Goal: Task Accomplishment & Management: Use online tool/utility

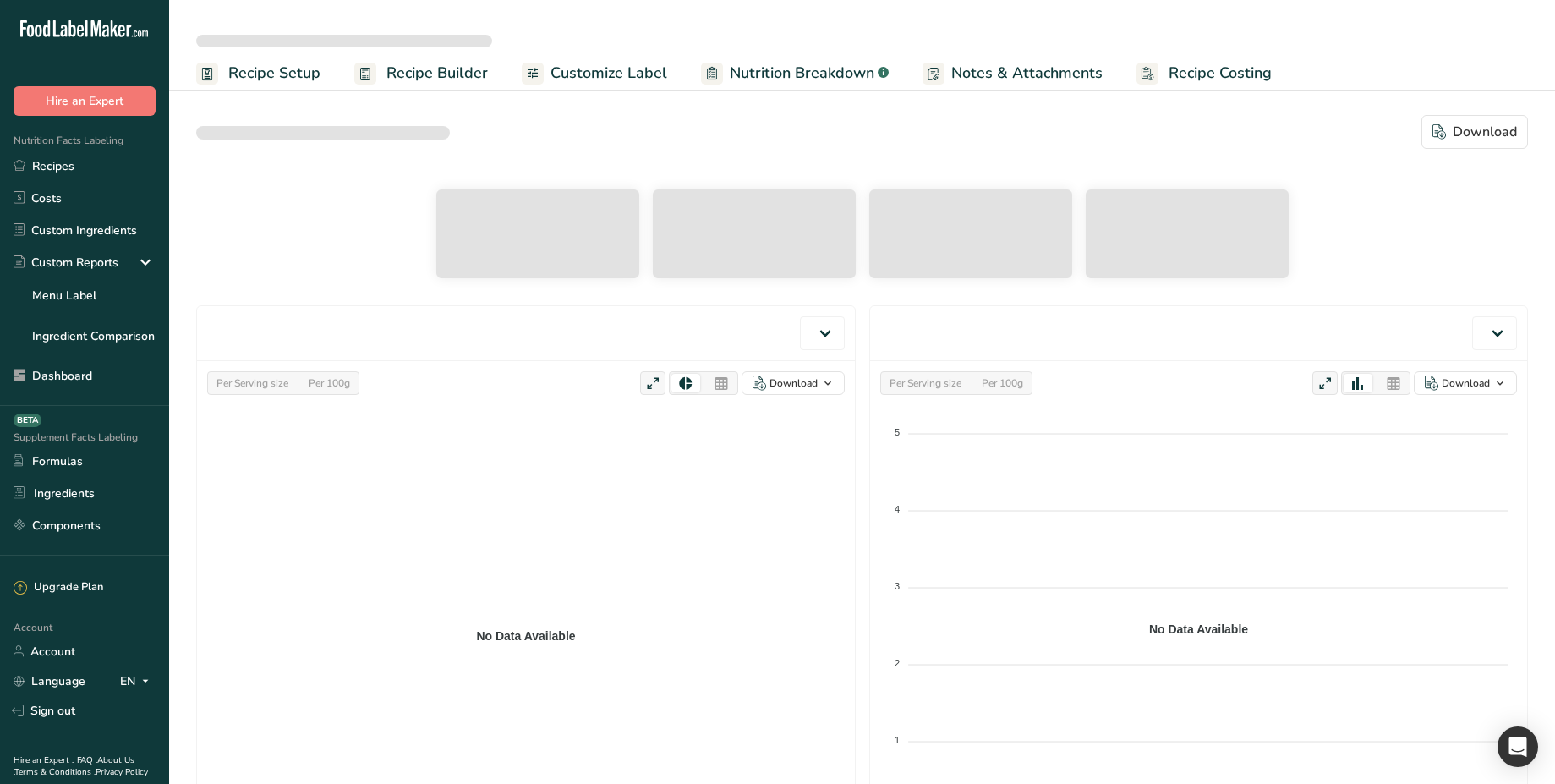
select select "Calories"
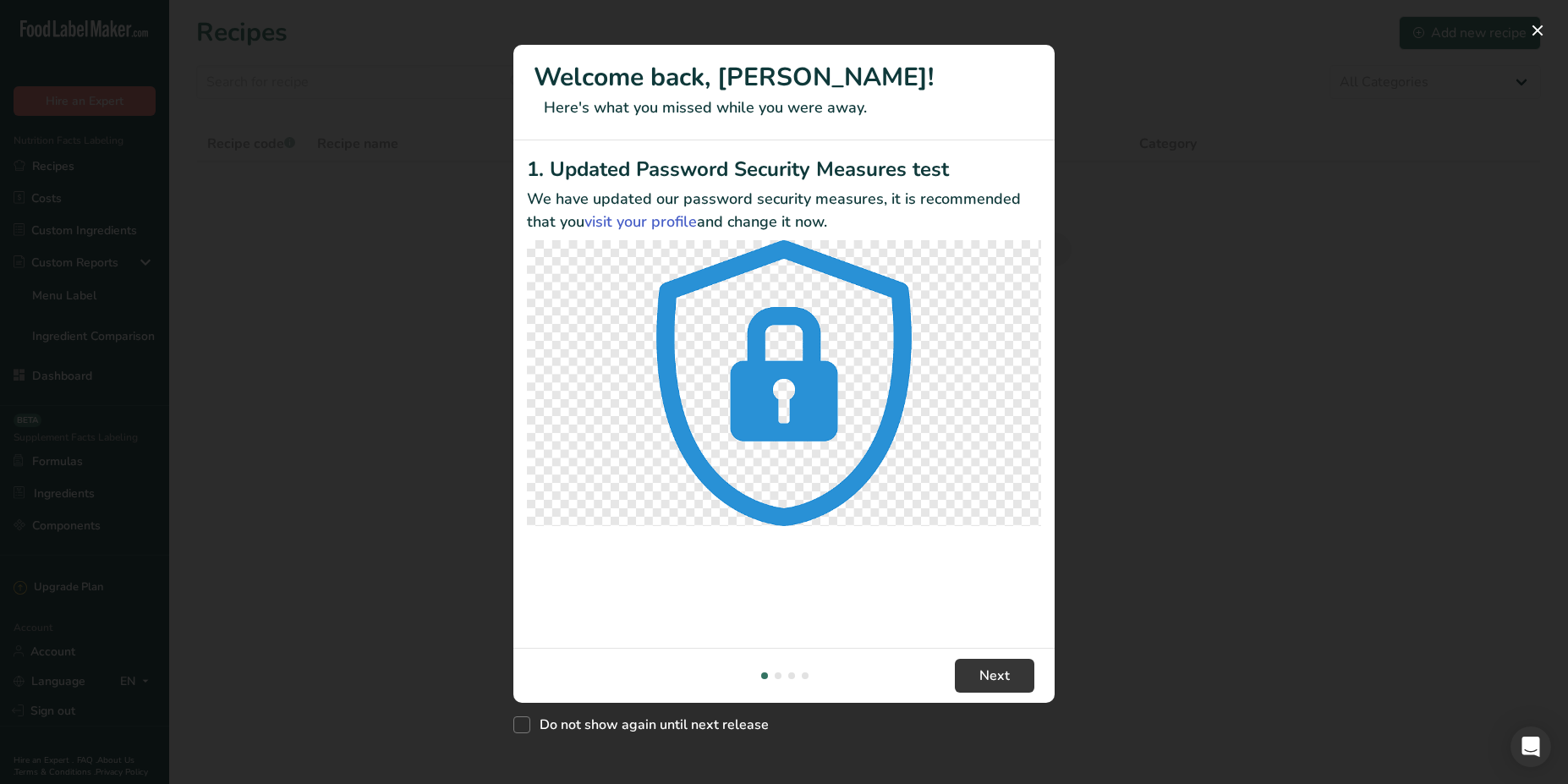
click at [141, 226] on div "New Features" at bounding box center [784, 392] width 1568 height 784
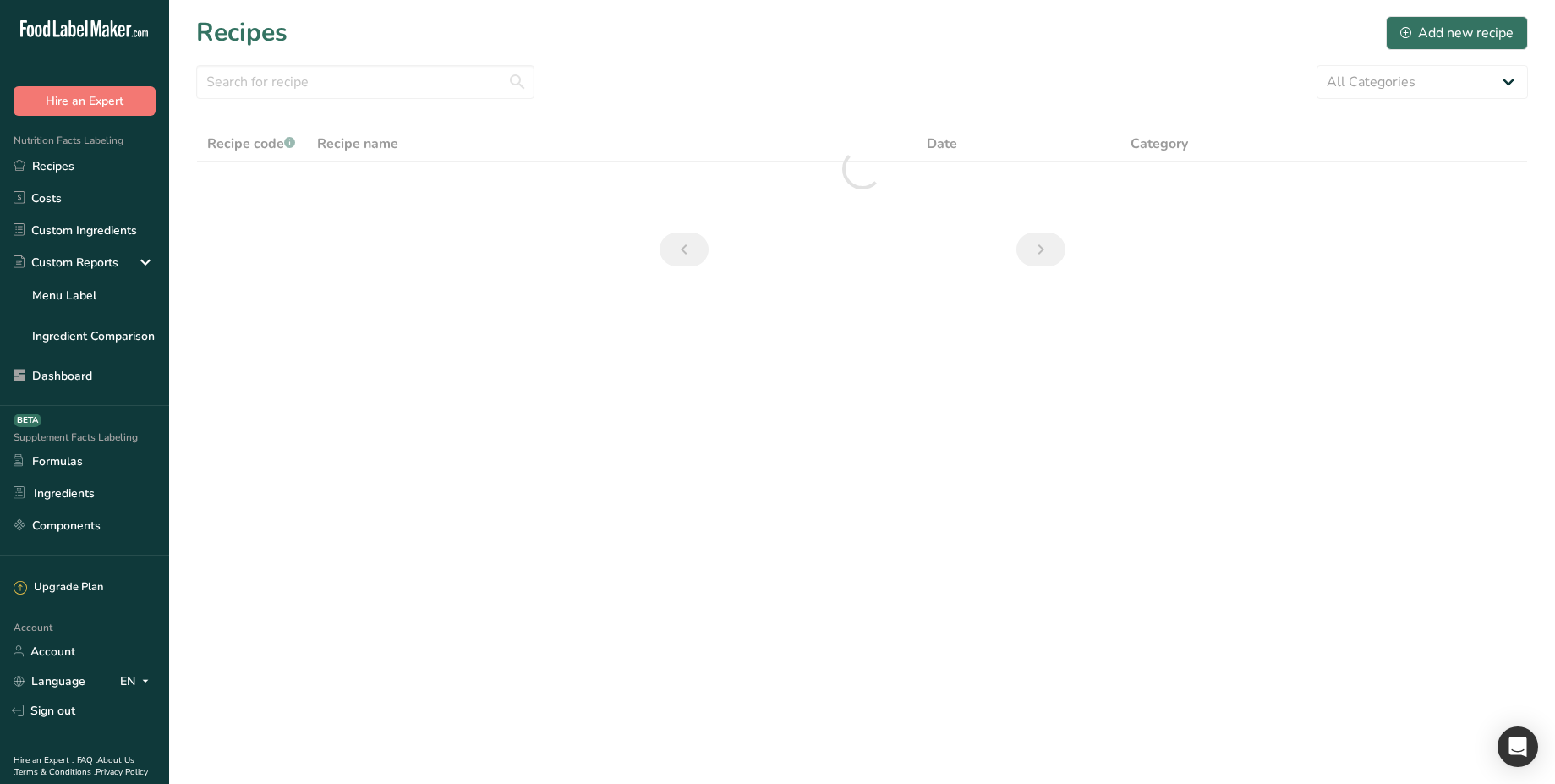
click at [141, 226] on link "Custom Ingredients" at bounding box center [84, 229] width 169 height 32
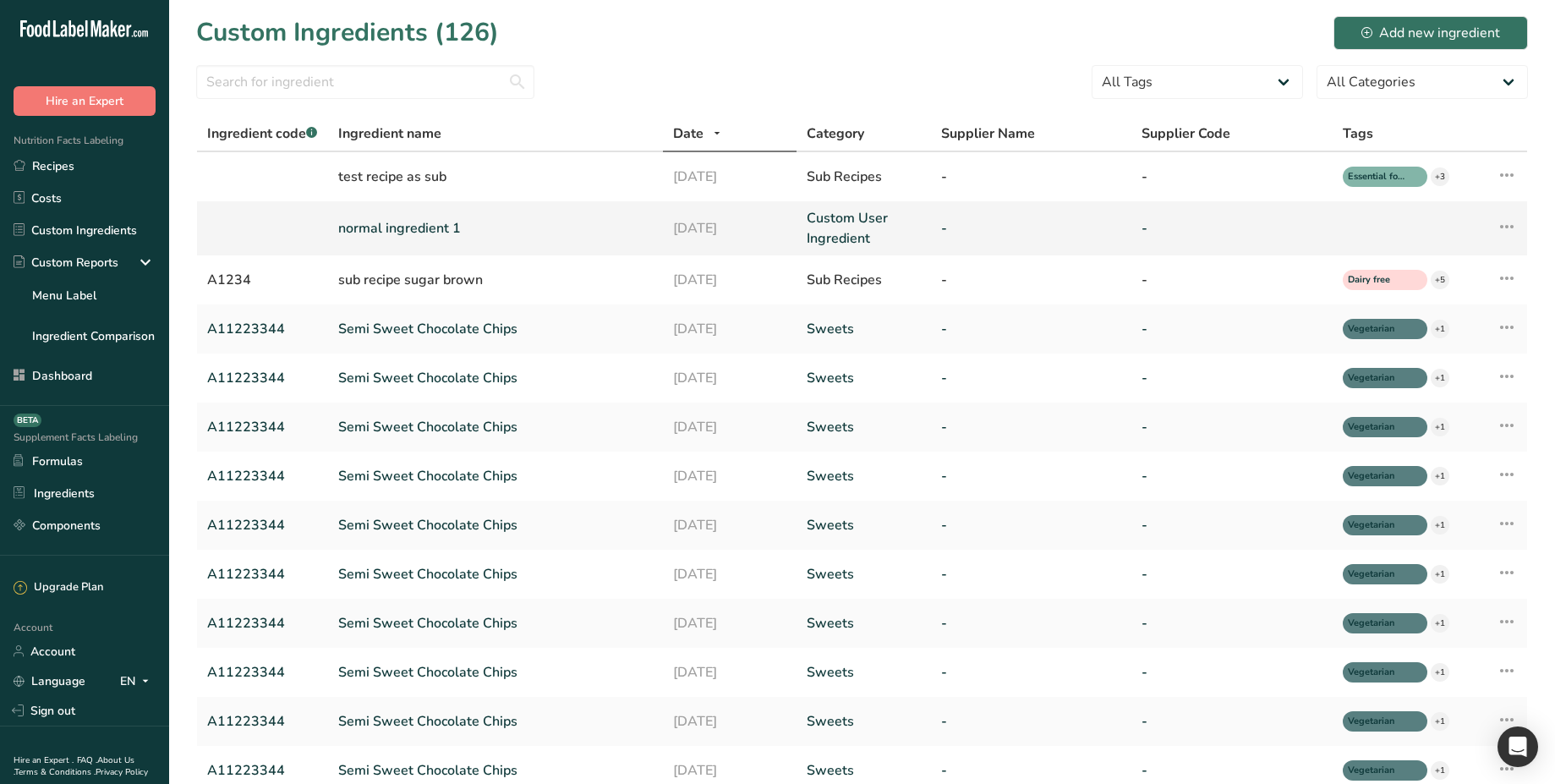
click at [421, 236] on link "normal ingredient 1" at bounding box center [496, 228] width 315 height 21
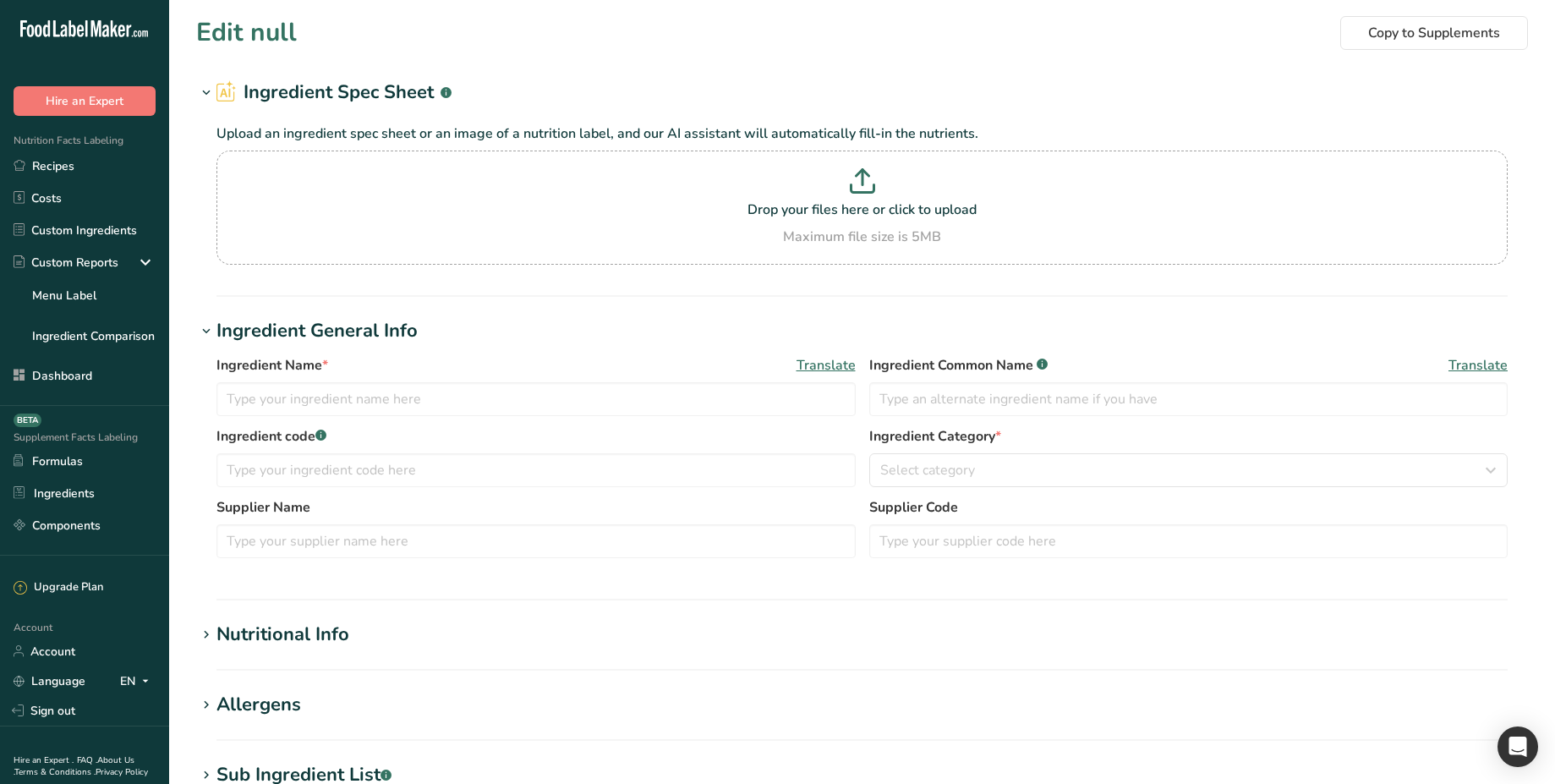
type input "normal ingredient 1"
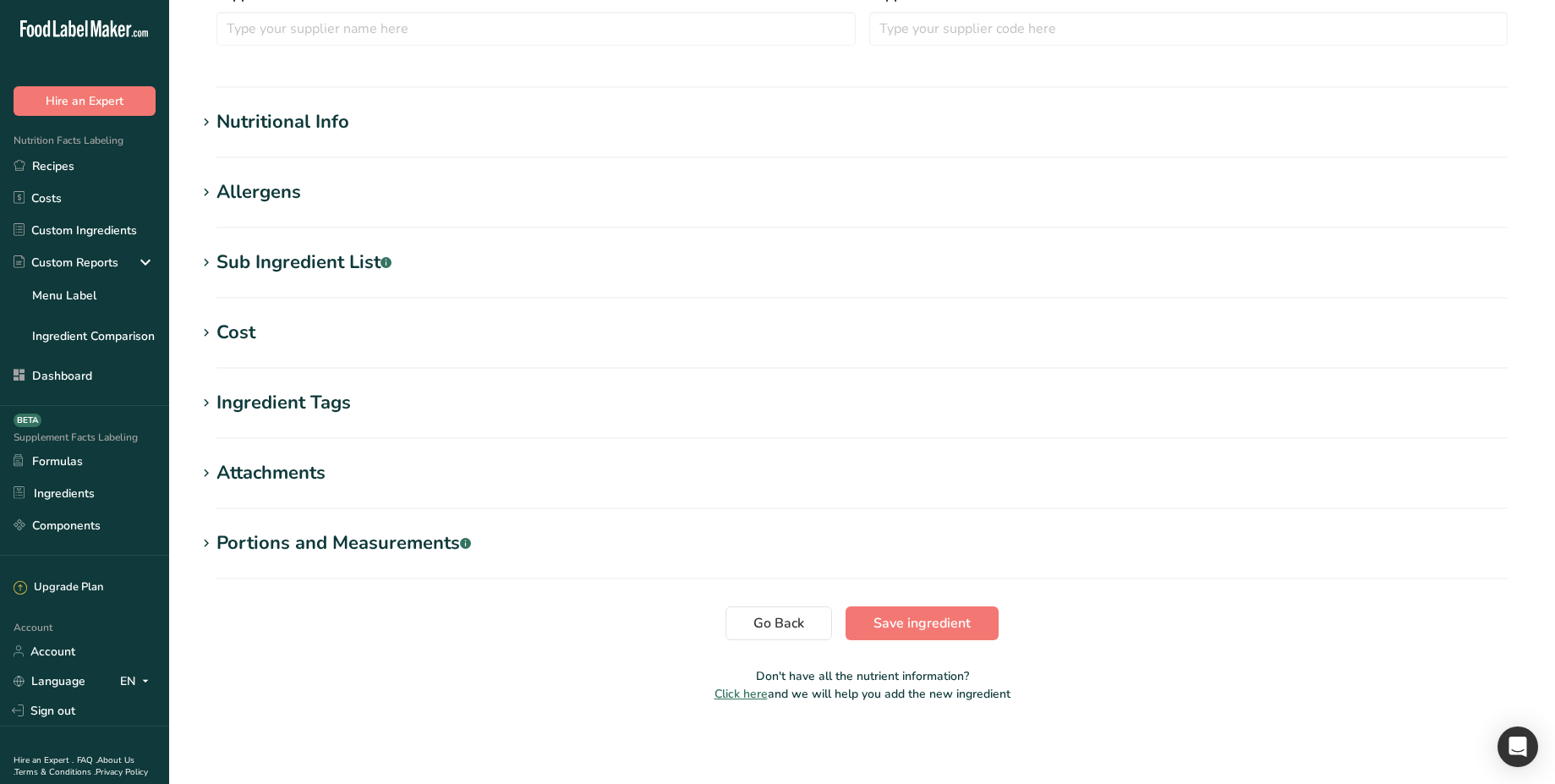
click at [314, 554] on div "Portions and Measurements .a-a{fill:#347362;}.b-a{fill:#fff;}" at bounding box center [343, 543] width 254 height 28
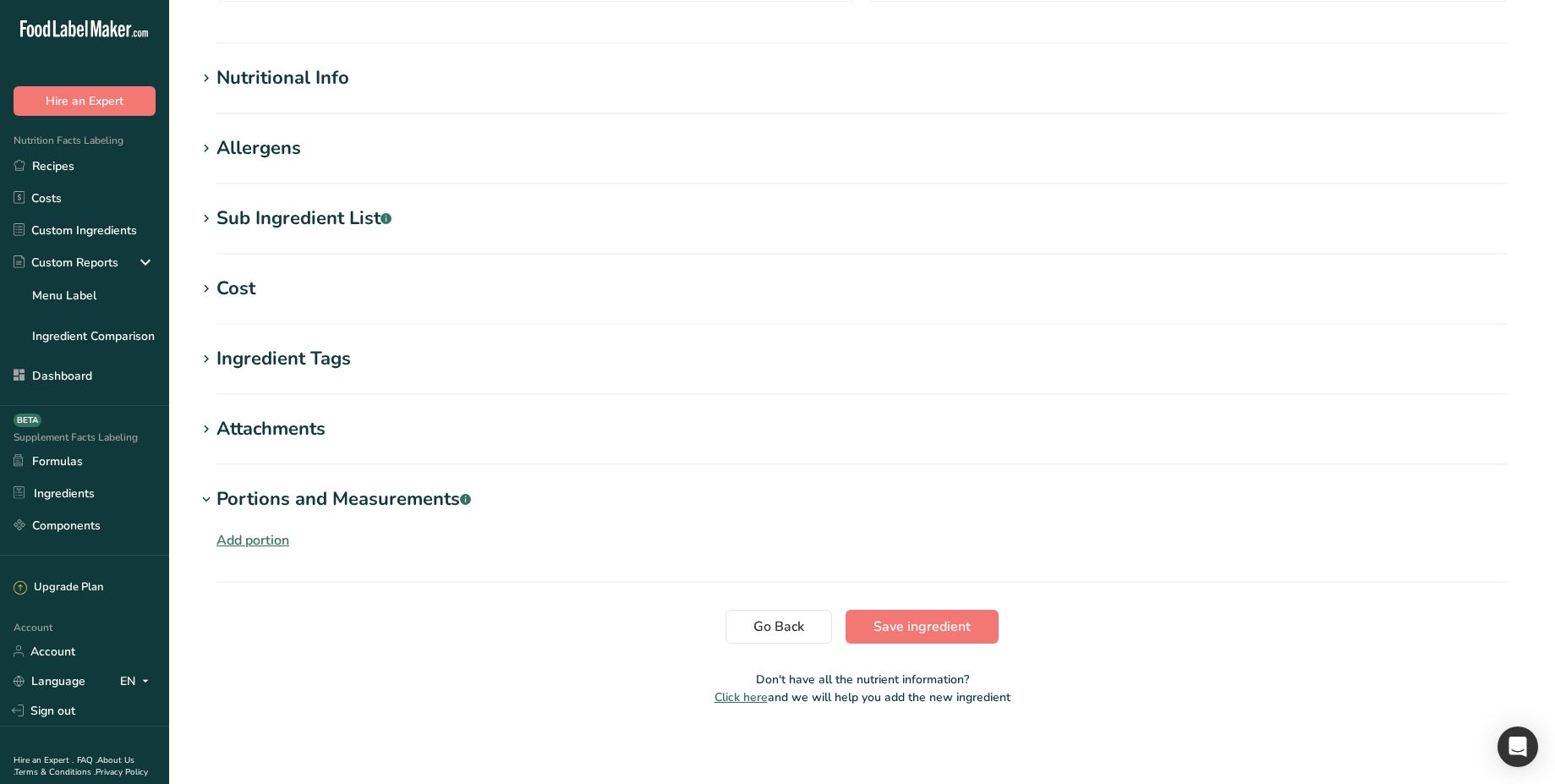
scroll to position [560, 0]
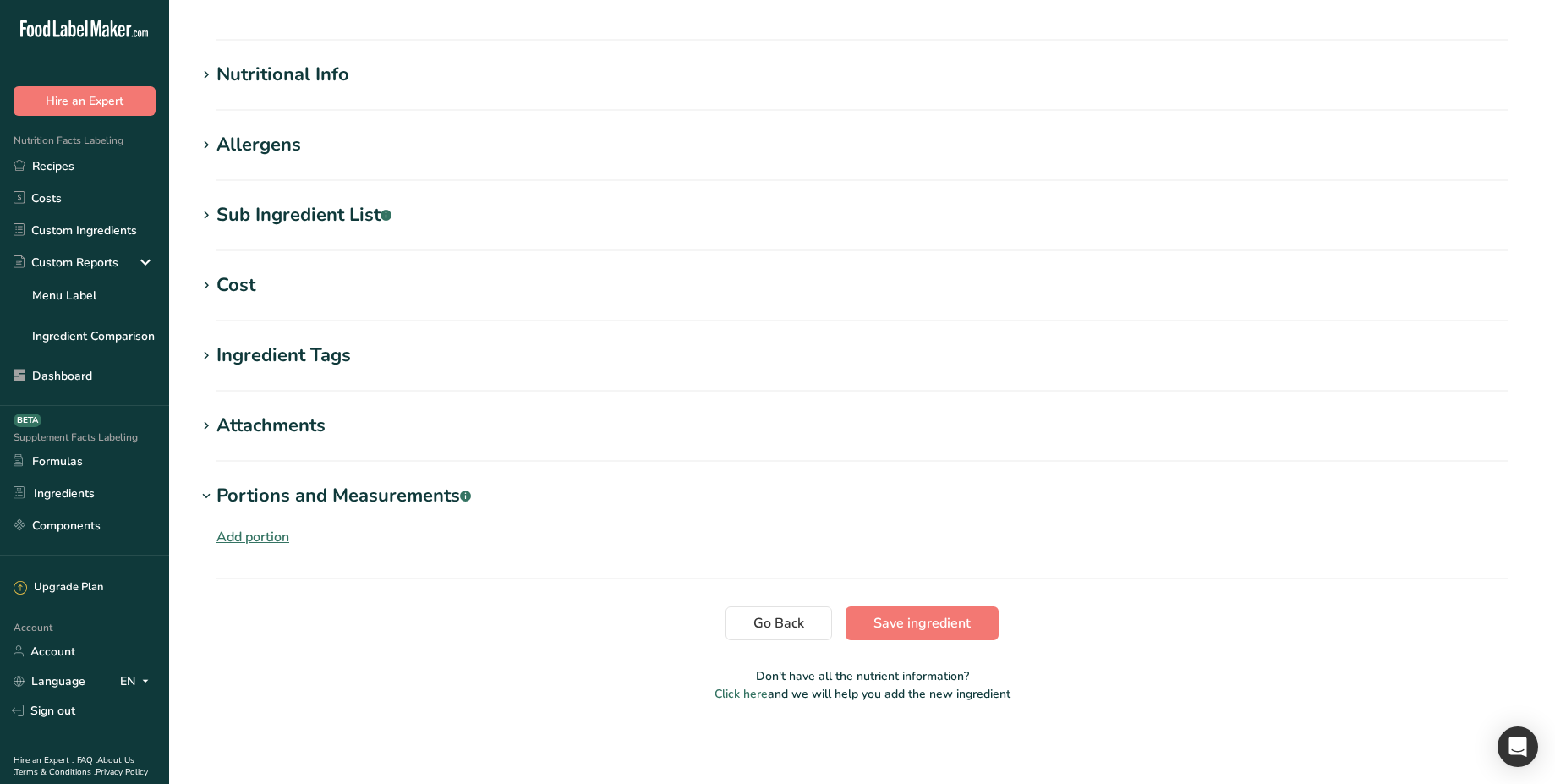
click at [257, 534] on div "Add portion" at bounding box center [253, 537] width 73 height 21
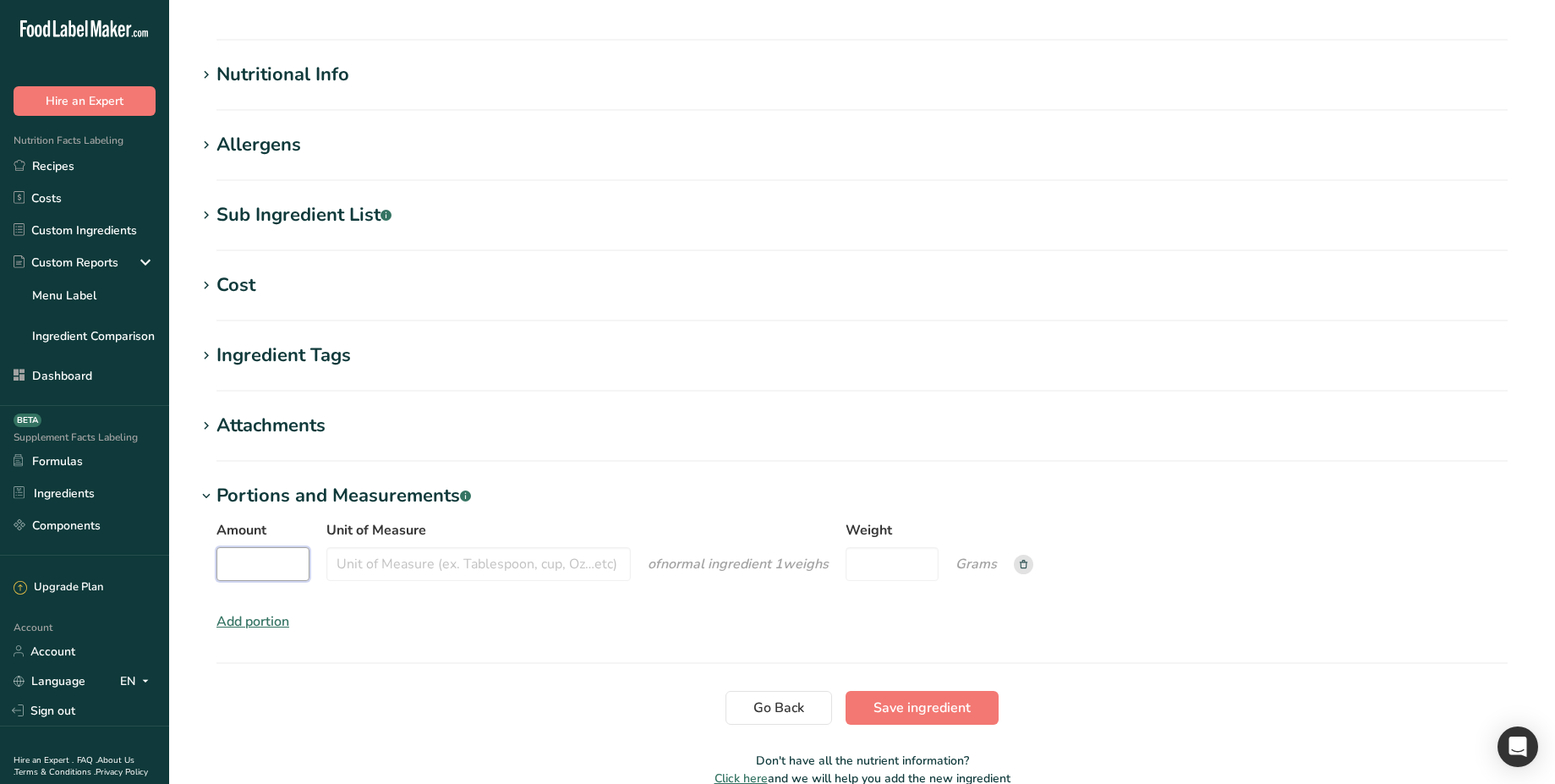
click at [274, 567] on input "Amount" at bounding box center [263, 564] width 93 height 34
type input "100"
click at [365, 559] on input "Unit of Measure" at bounding box center [479, 564] width 305 height 34
type input "spoon"
click at [883, 577] on input "Weight" at bounding box center [885, 564] width 93 height 34
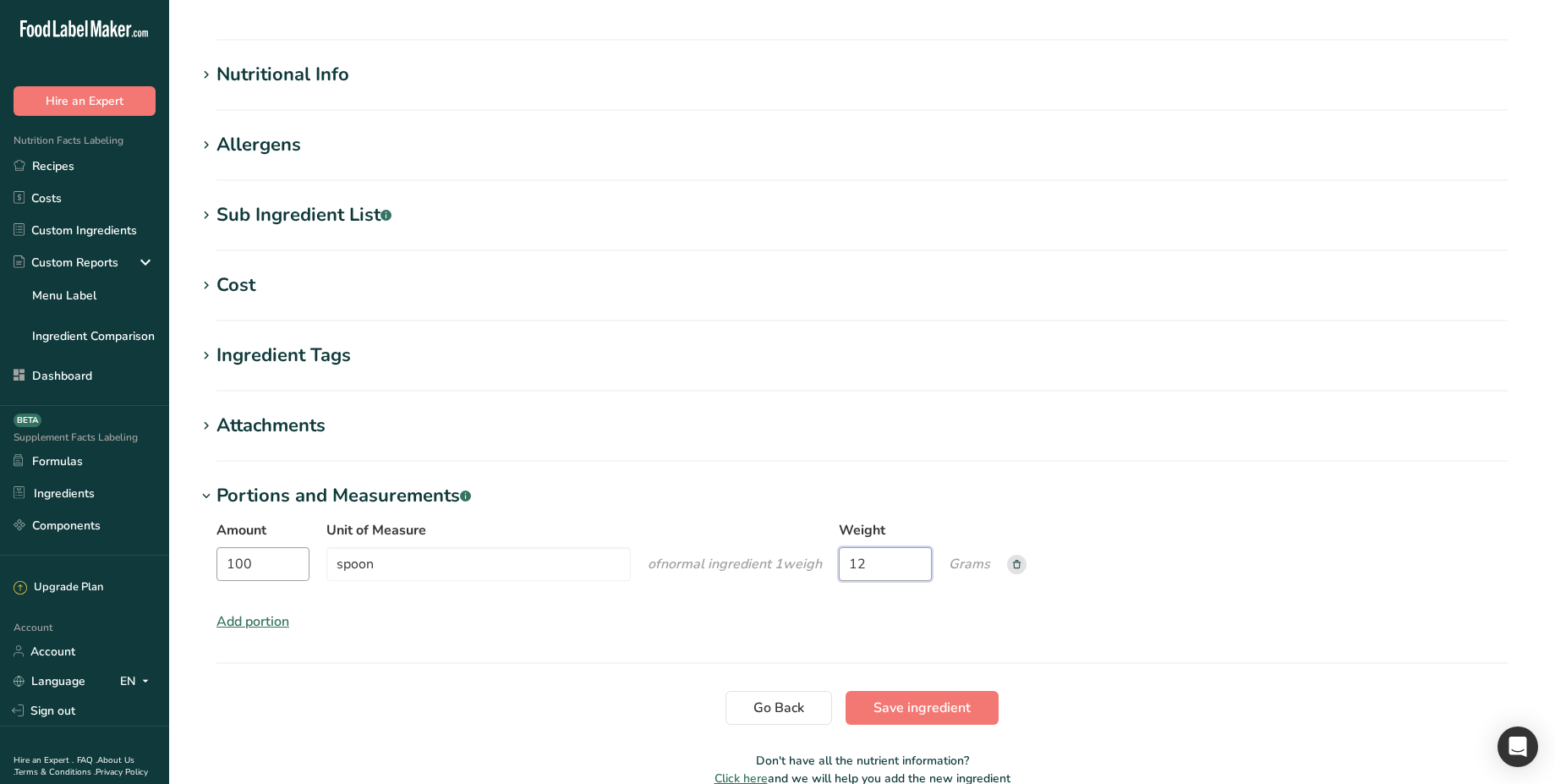
type input "12"
click at [272, 568] on input "100" at bounding box center [263, 564] width 93 height 34
type input "1"
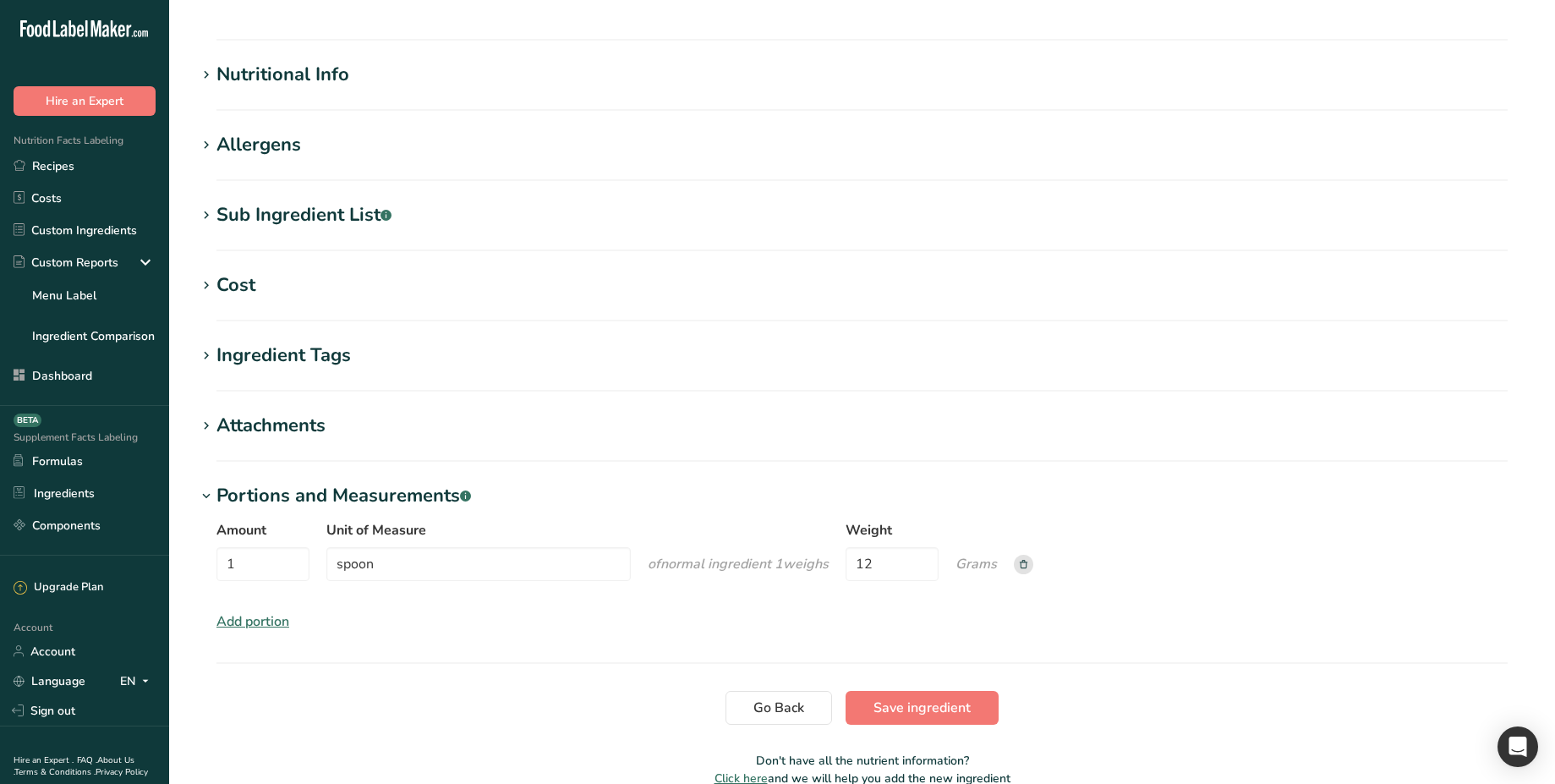
click at [676, 613] on div "Amount 1 Unit of Measure spoon of normal ingredient 1 weigh s Weight 12 Grams A…" at bounding box center [862, 575] width 1332 height 131
click at [935, 703] on span "Save ingredient" at bounding box center [922, 707] width 97 height 21
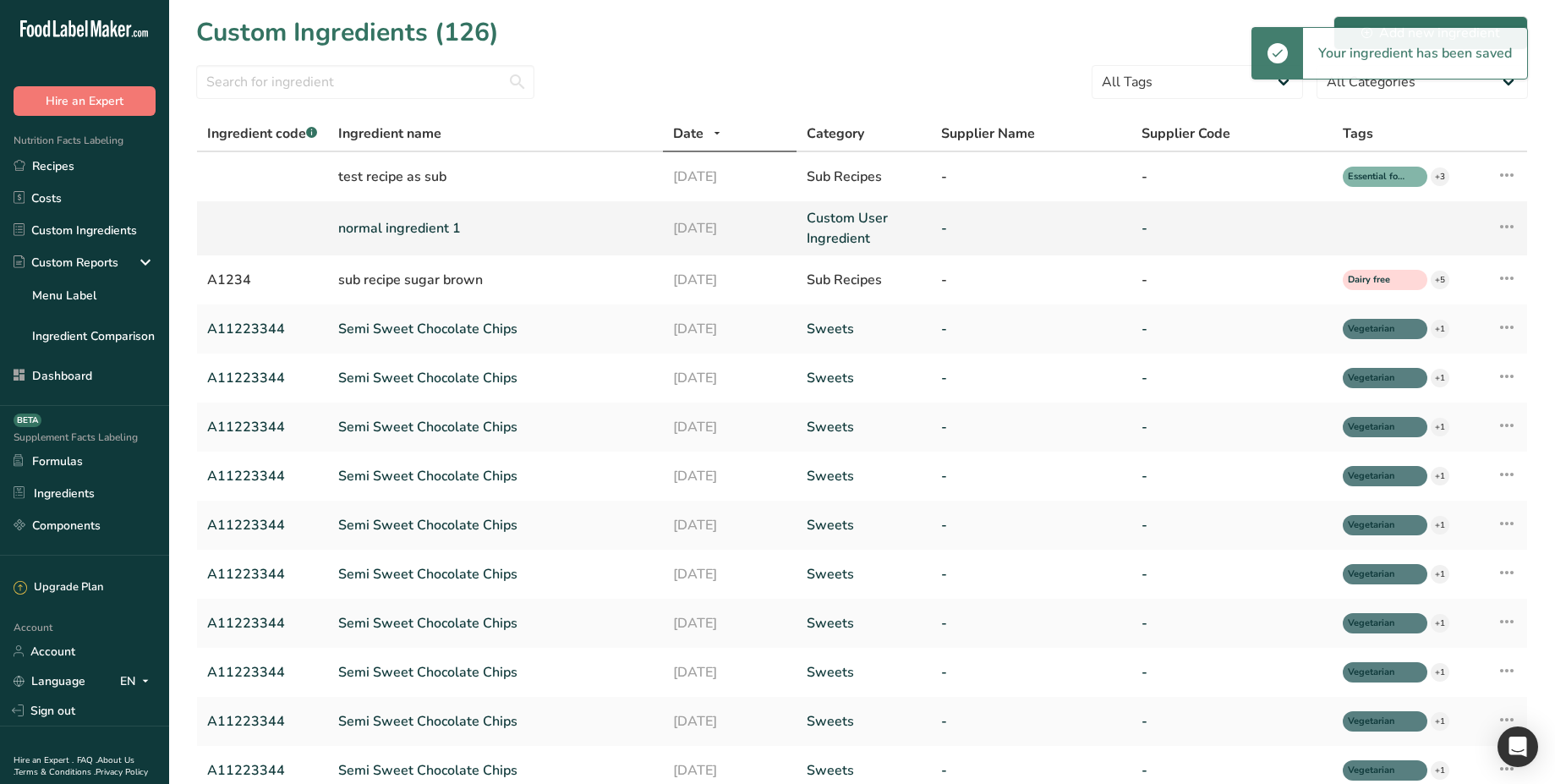
click at [374, 237] on link "normal ingredient 1" at bounding box center [496, 228] width 315 height 21
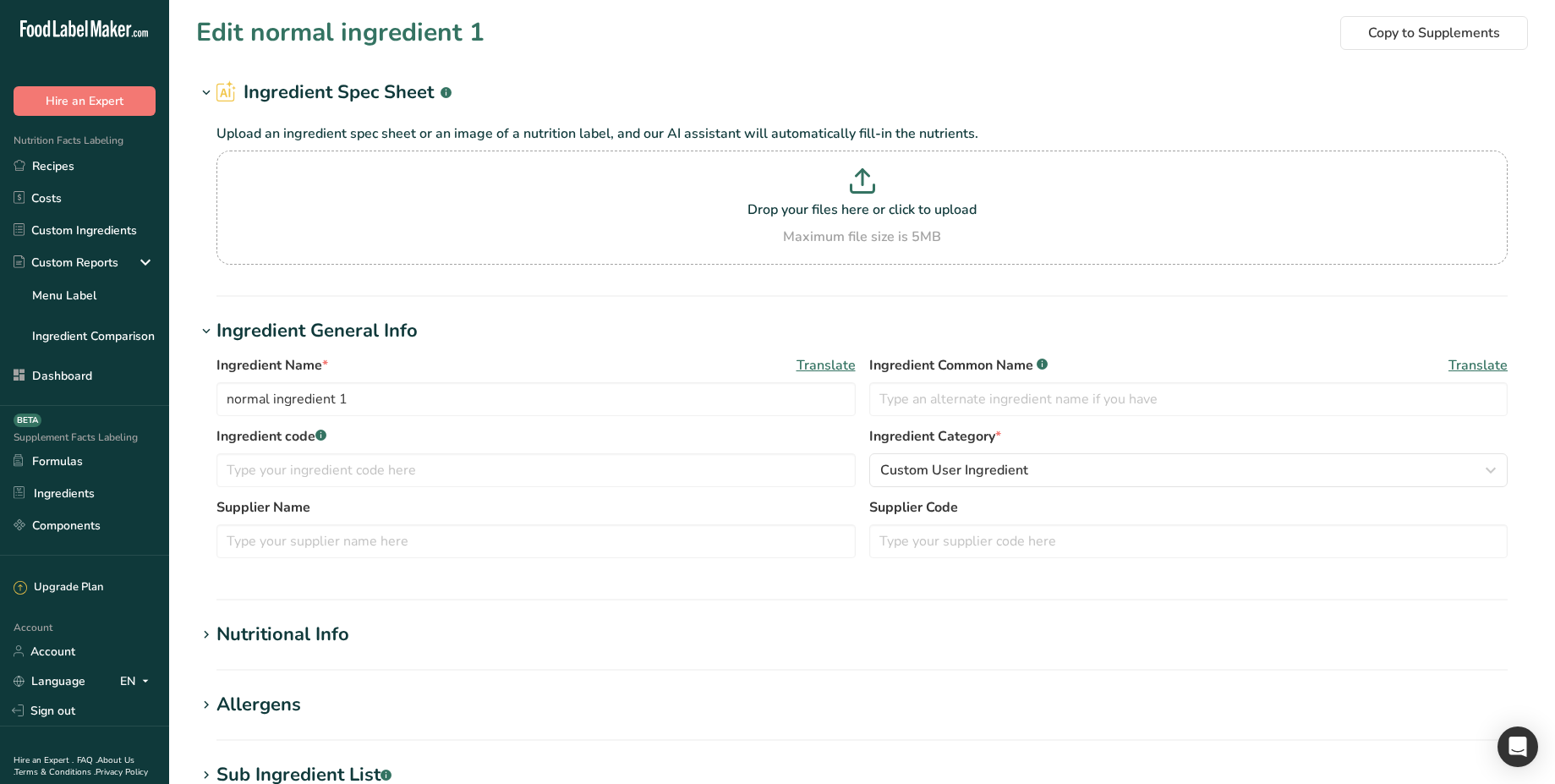
click at [479, 32] on h1 "Edit normal ingredient 1" at bounding box center [340, 33] width 289 height 38
copy section "Edit normal ingredient 1 Copy to Supplements"
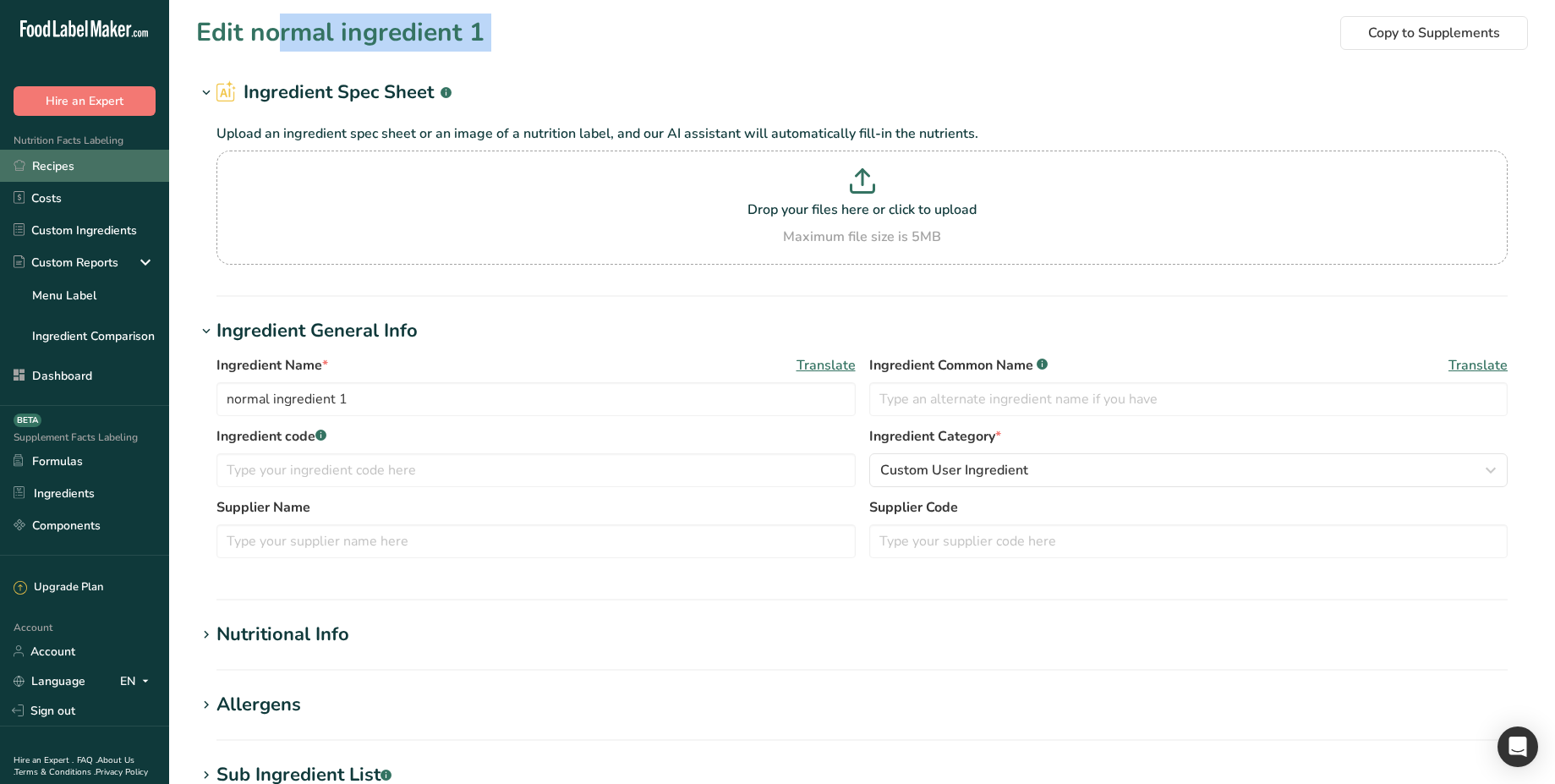
click at [95, 166] on link "Recipes" at bounding box center [84, 165] width 169 height 32
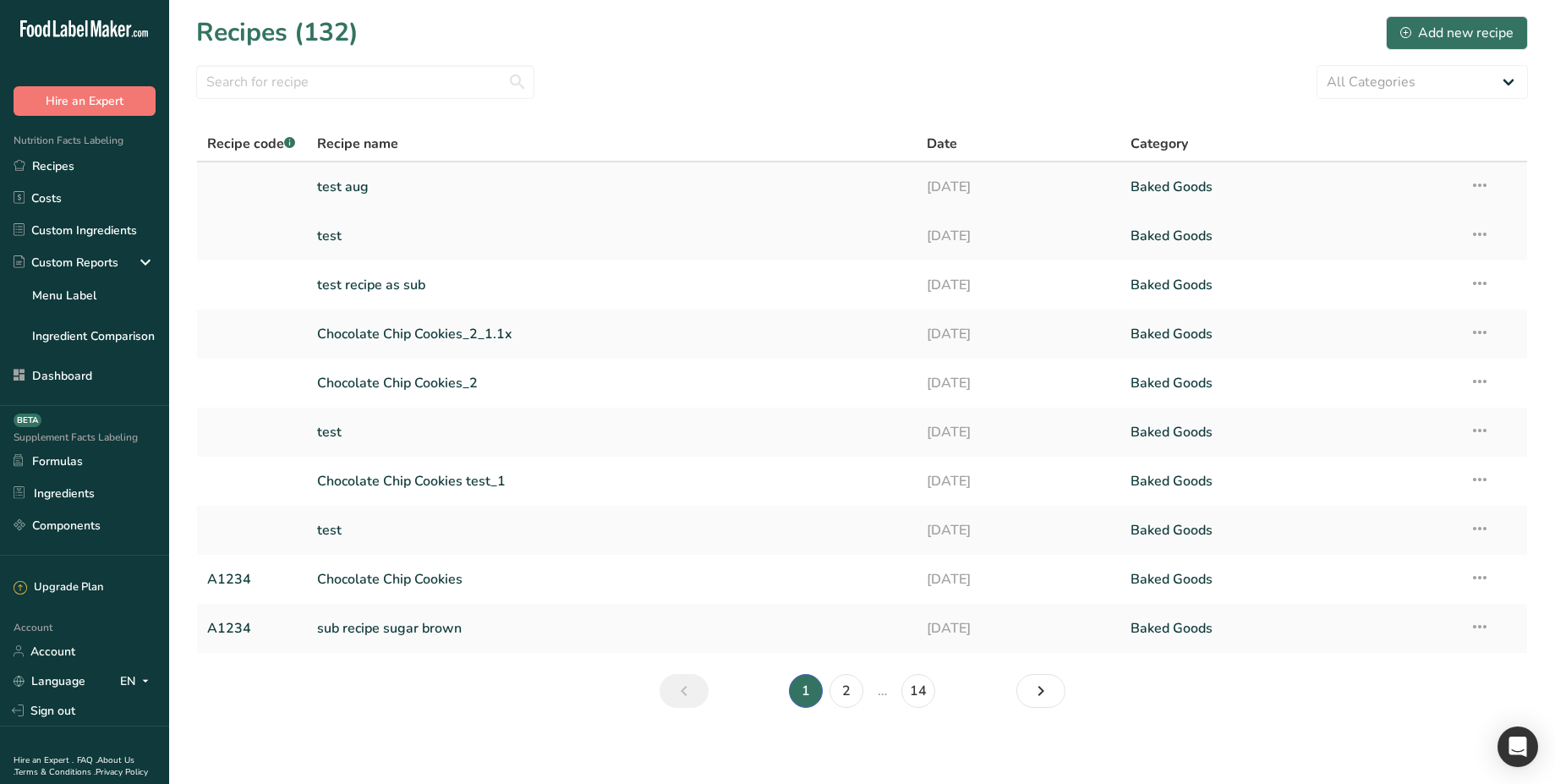
click at [406, 198] on link "test aug" at bounding box center [612, 187] width 591 height 36
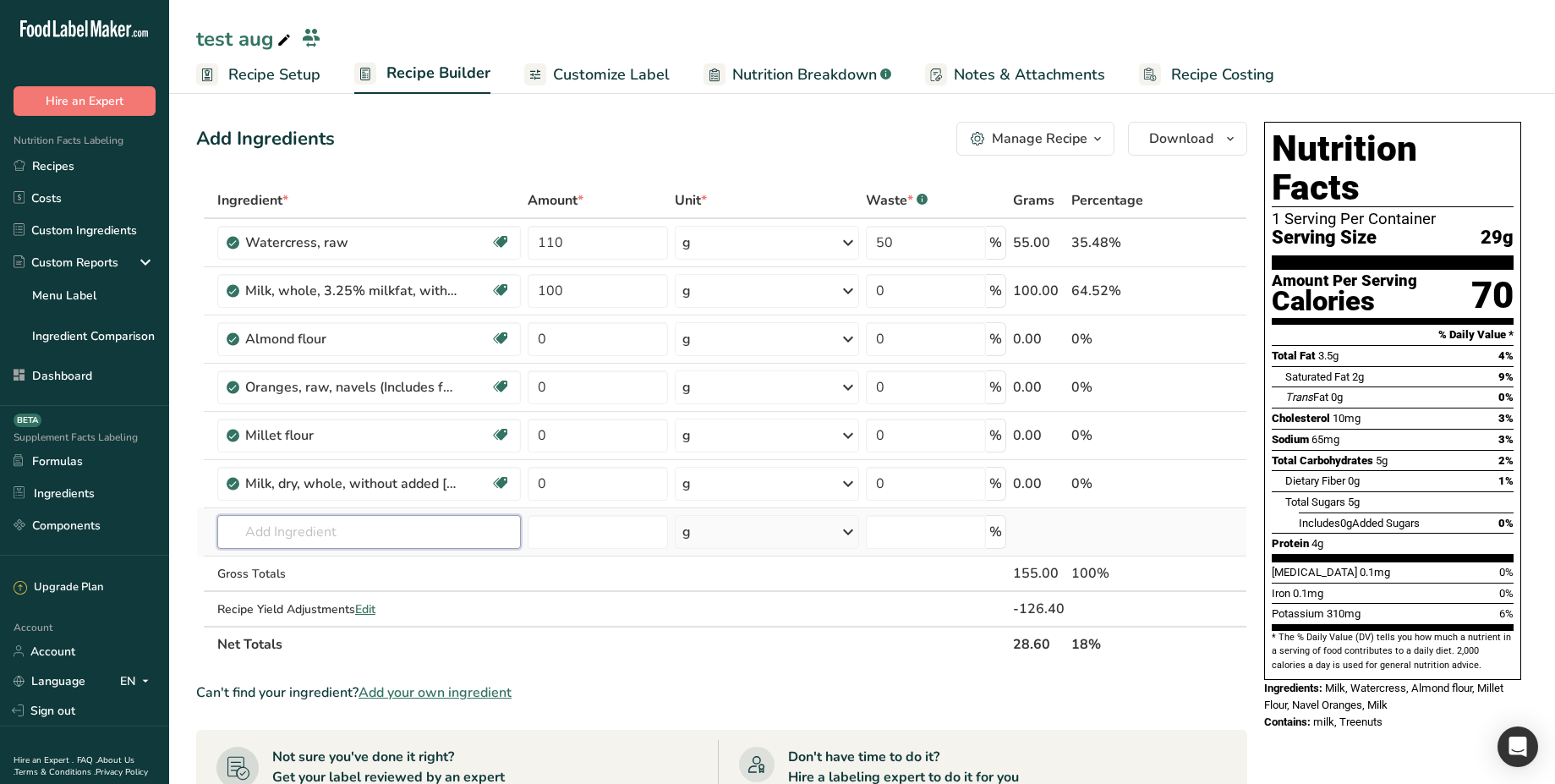
click at [313, 534] on input "text" at bounding box center [369, 532] width 304 height 34
paste input "Edit normal ingredient 1"
click at [254, 533] on input "Edit normal ingredient 1" at bounding box center [369, 532] width 304 height 34
type input "normal ingredient 1"
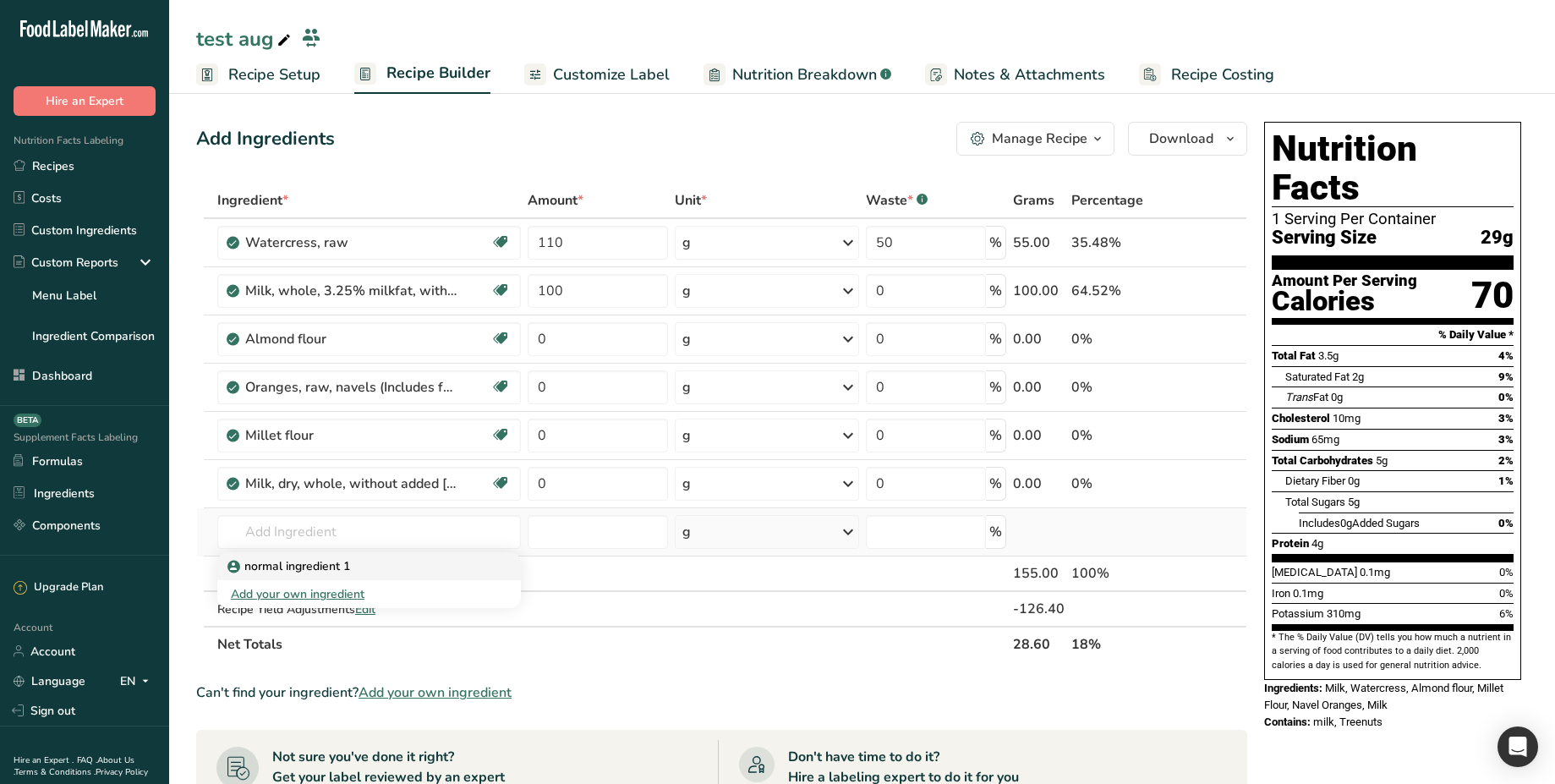
click at [300, 567] on p "normal ingredient 1" at bounding box center [290, 566] width 120 height 18
type input "normal ingredient 1"
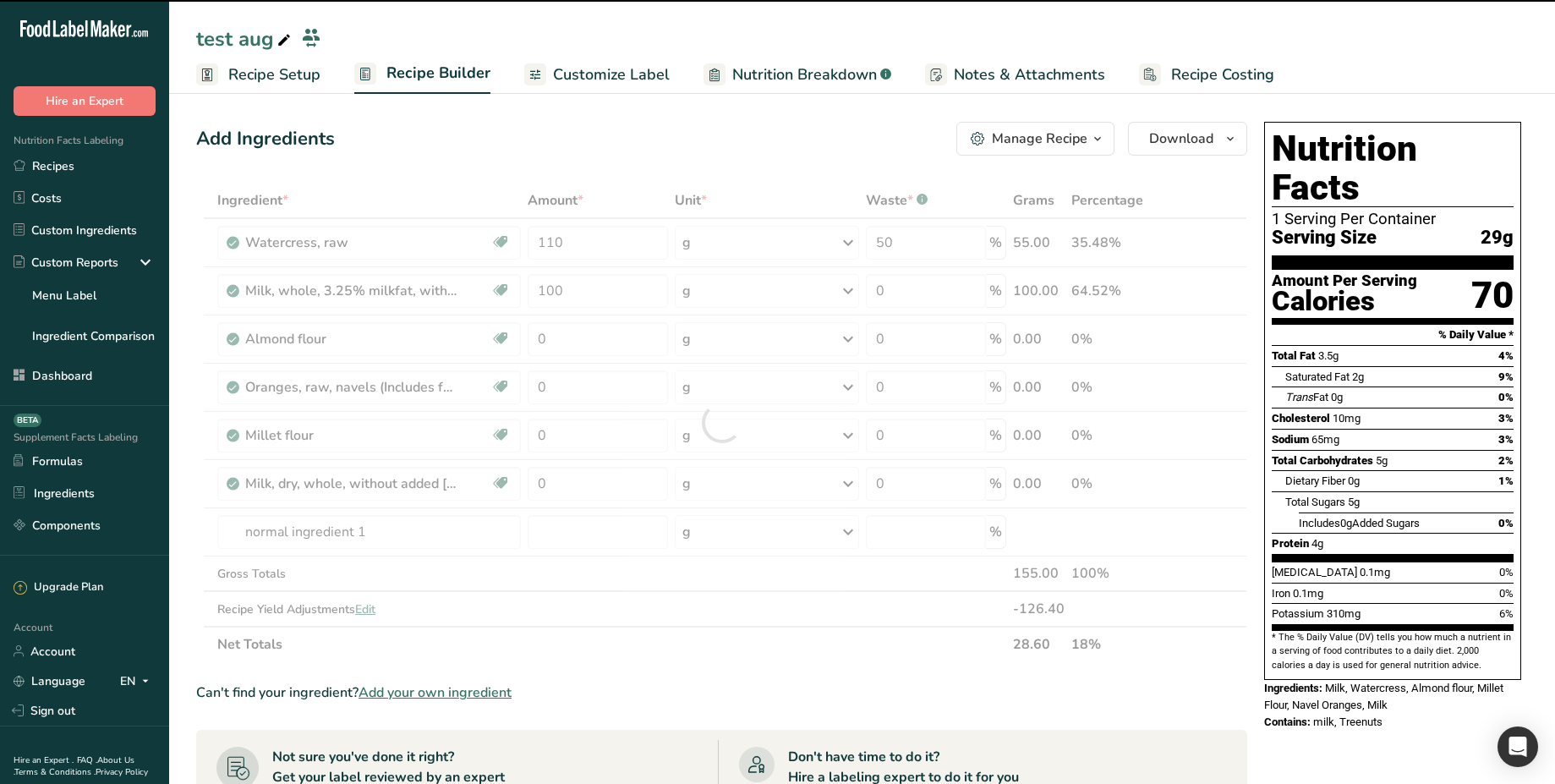
click at [568, 537] on div at bounding box center [721, 422] width 1052 height 479
click at [568, 537] on input "number" at bounding box center [598, 532] width 140 height 34
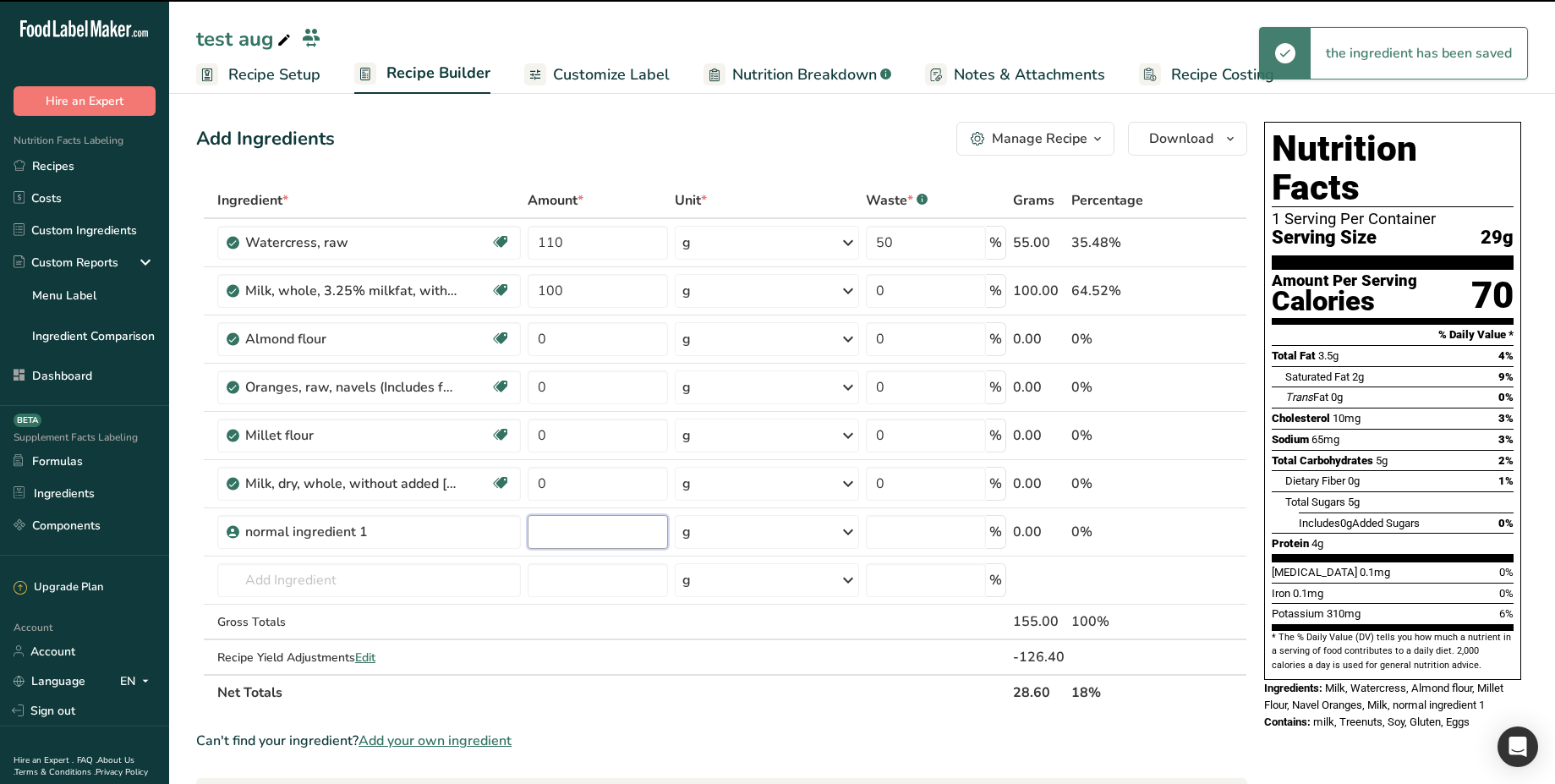
type input "0"
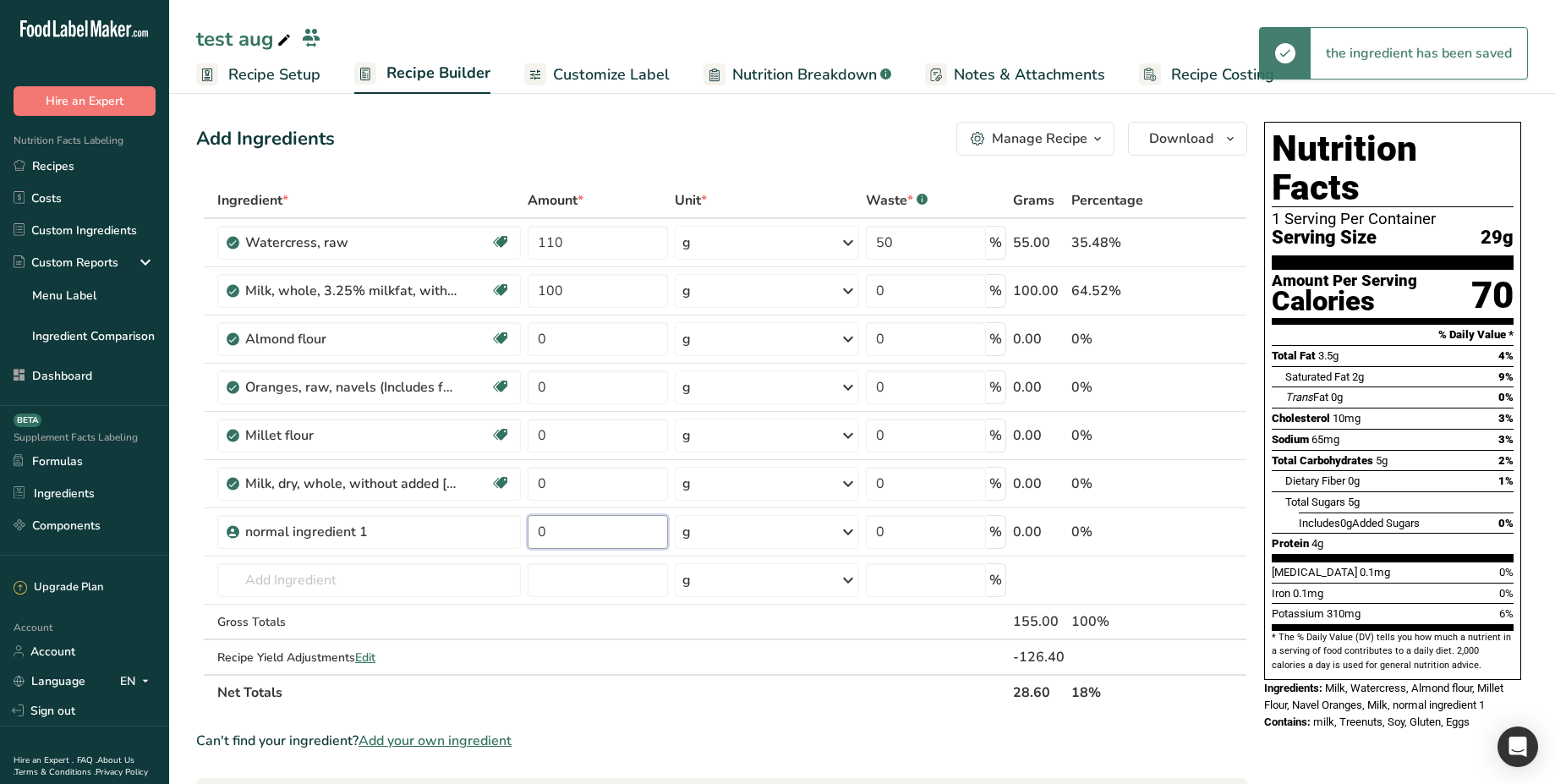
click at [568, 537] on input "0" at bounding box center [598, 532] width 140 height 34
type input "1"
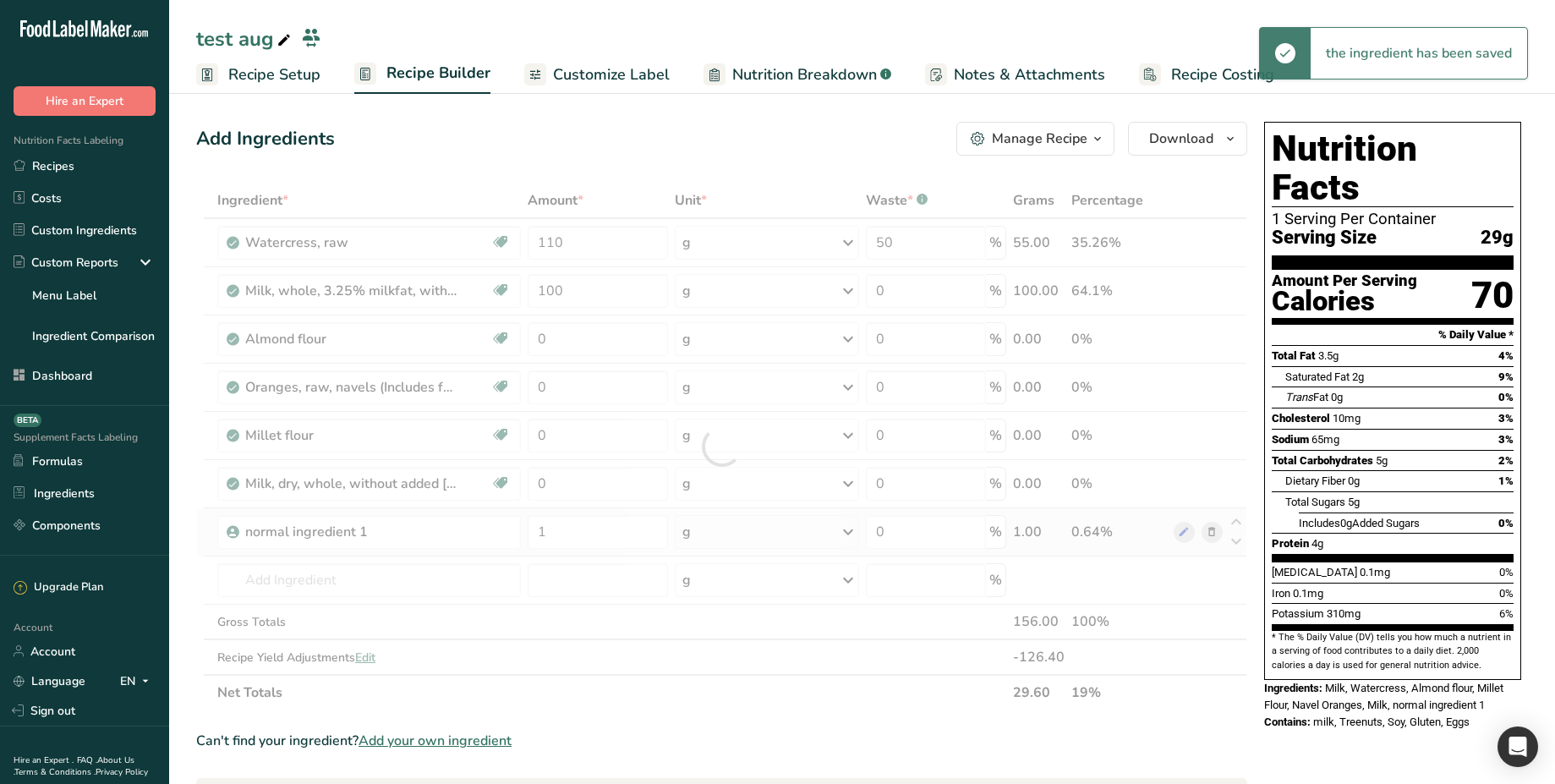
click at [696, 537] on div "Ingredient * Amount * Unit * Waste * .a-a{fill:#347362;}.b-a{fill:#fff;} Grams …" at bounding box center [721, 447] width 1052 height 528
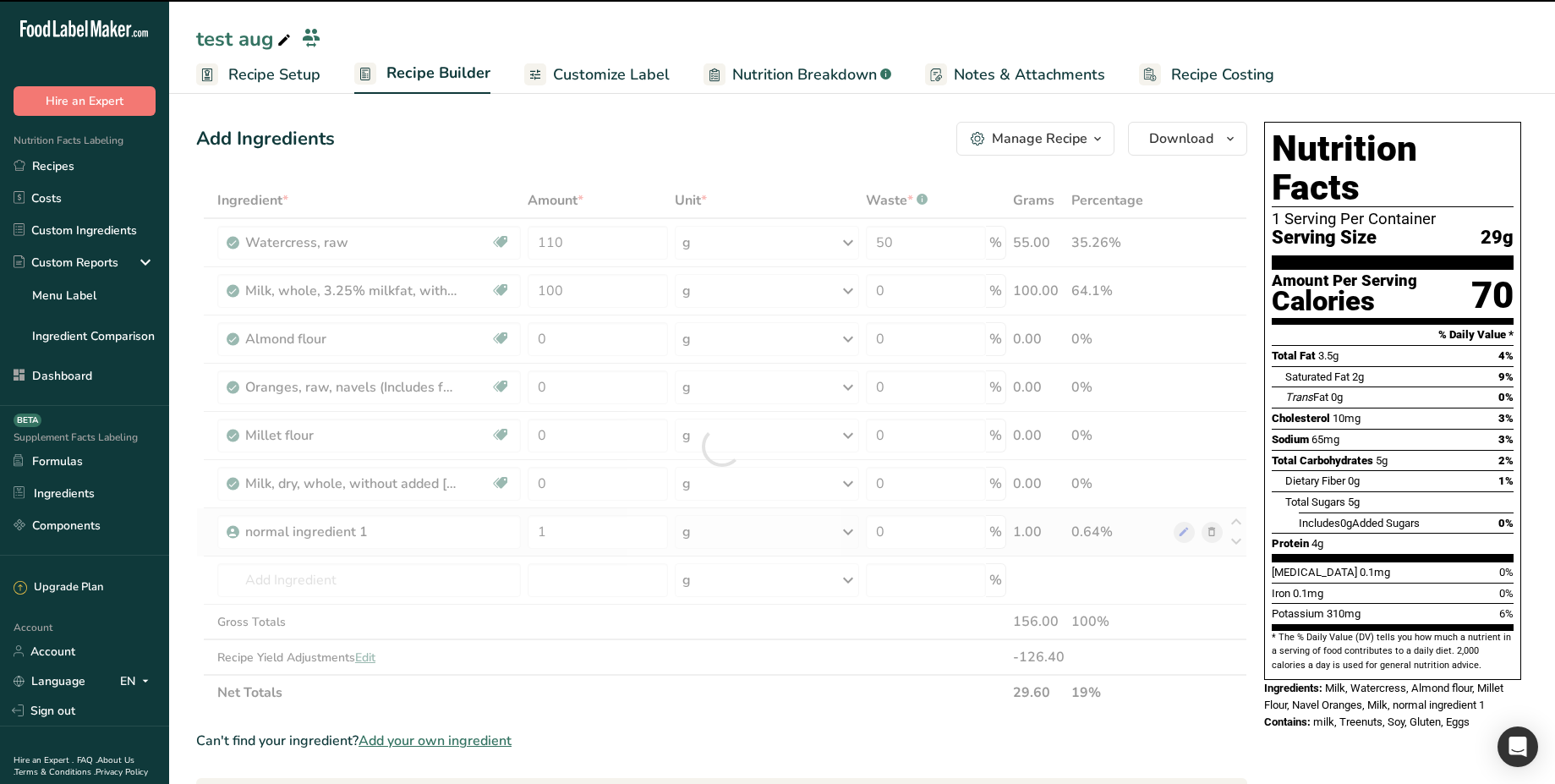
click at [696, 537] on div "g" at bounding box center [767, 532] width 184 height 34
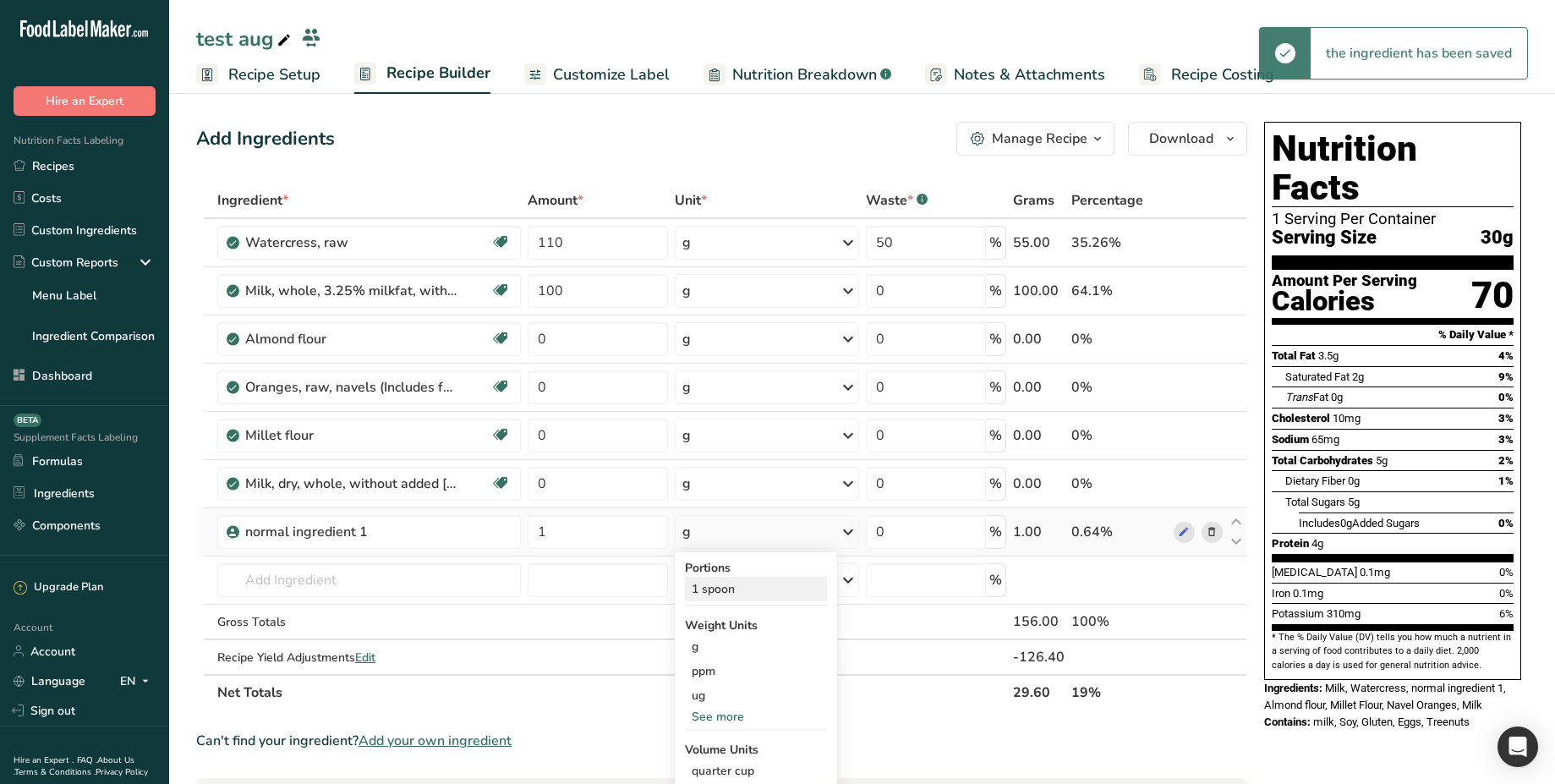
click at [726, 585] on div "1 spoon" at bounding box center [757, 588] width 142 height 25
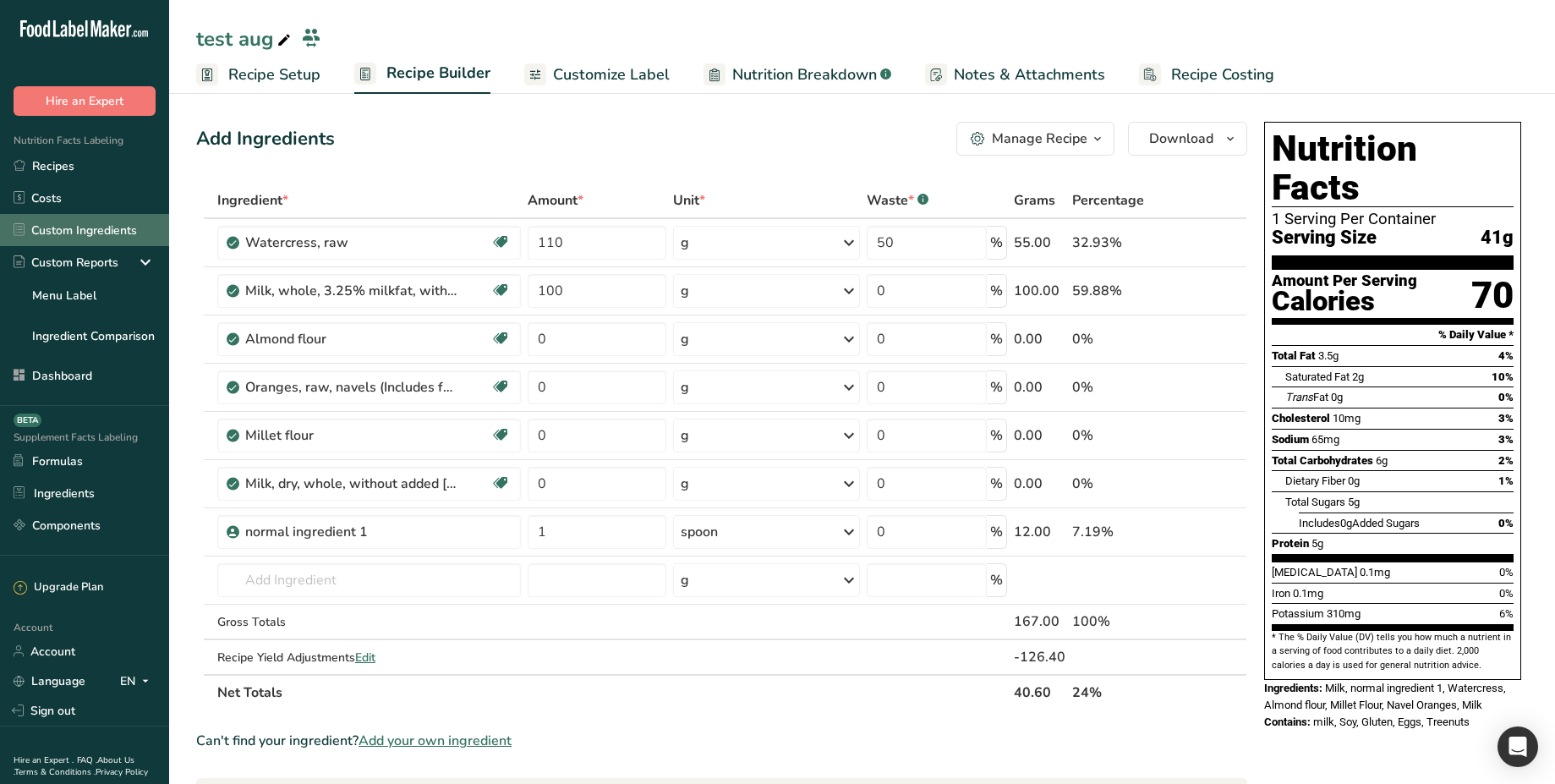
click at [79, 230] on link "Custom Ingredients" at bounding box center [84, 229] width 169 height 32
click at [1180, 531] on icon at bounding box center [1184, 532] width 12 height 18
click at [1183, 531] on icon at bounding box center [1184, 532] width 12 height 18
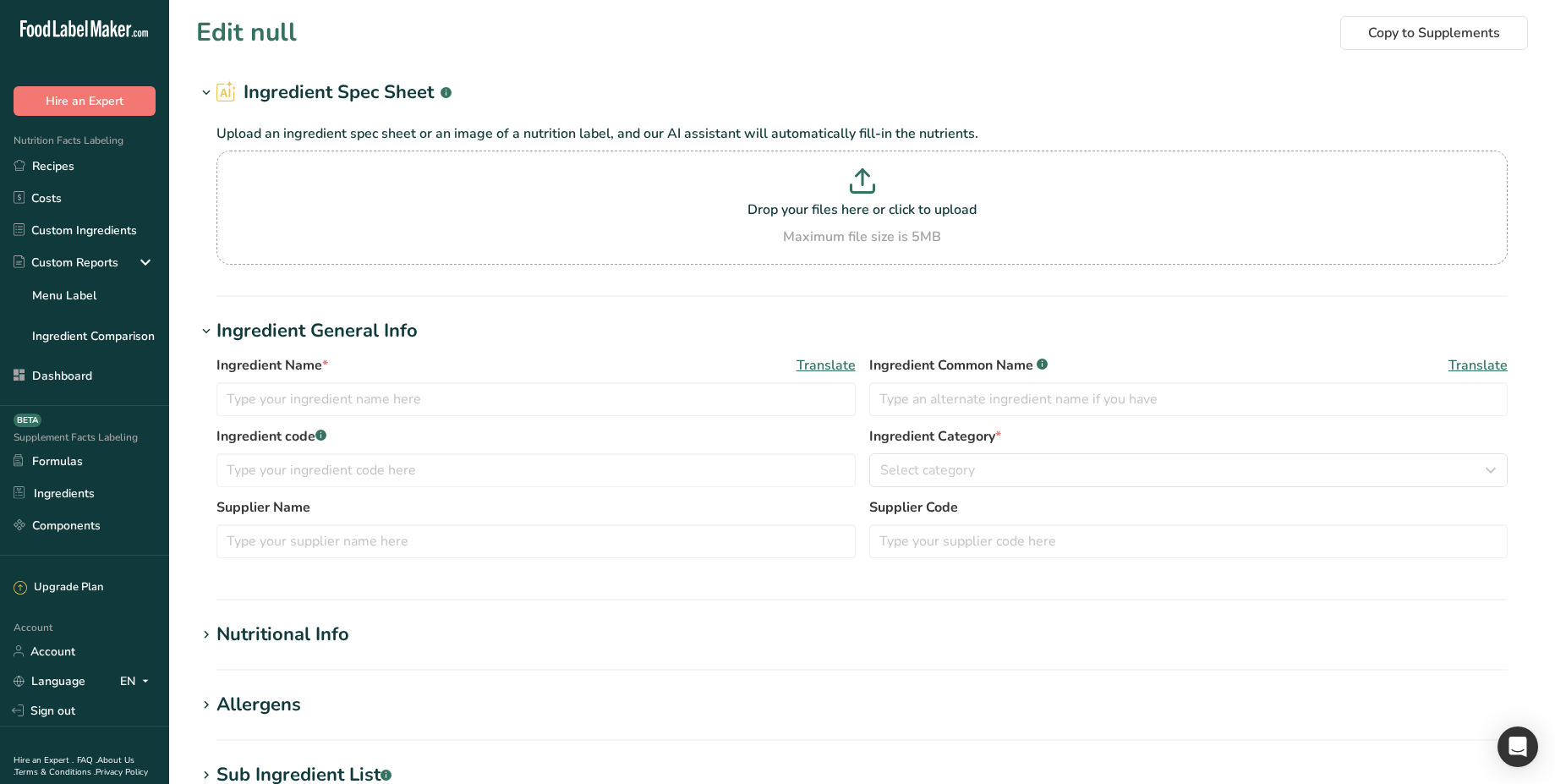
type input "normal ingredient 1"
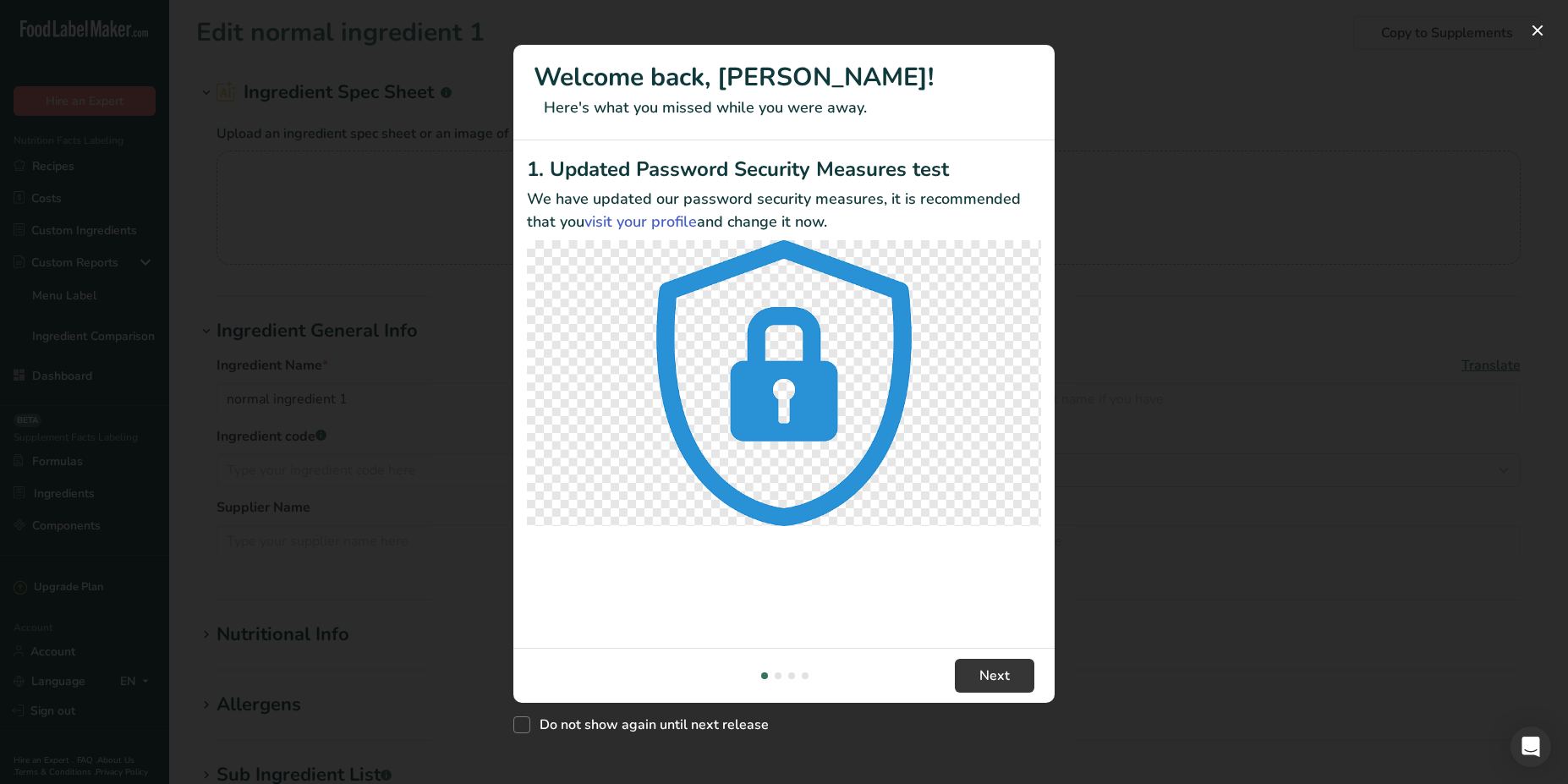
click at [1206, 59] on div "New Features" at bounding box center [784, 392] width 1568 height 784
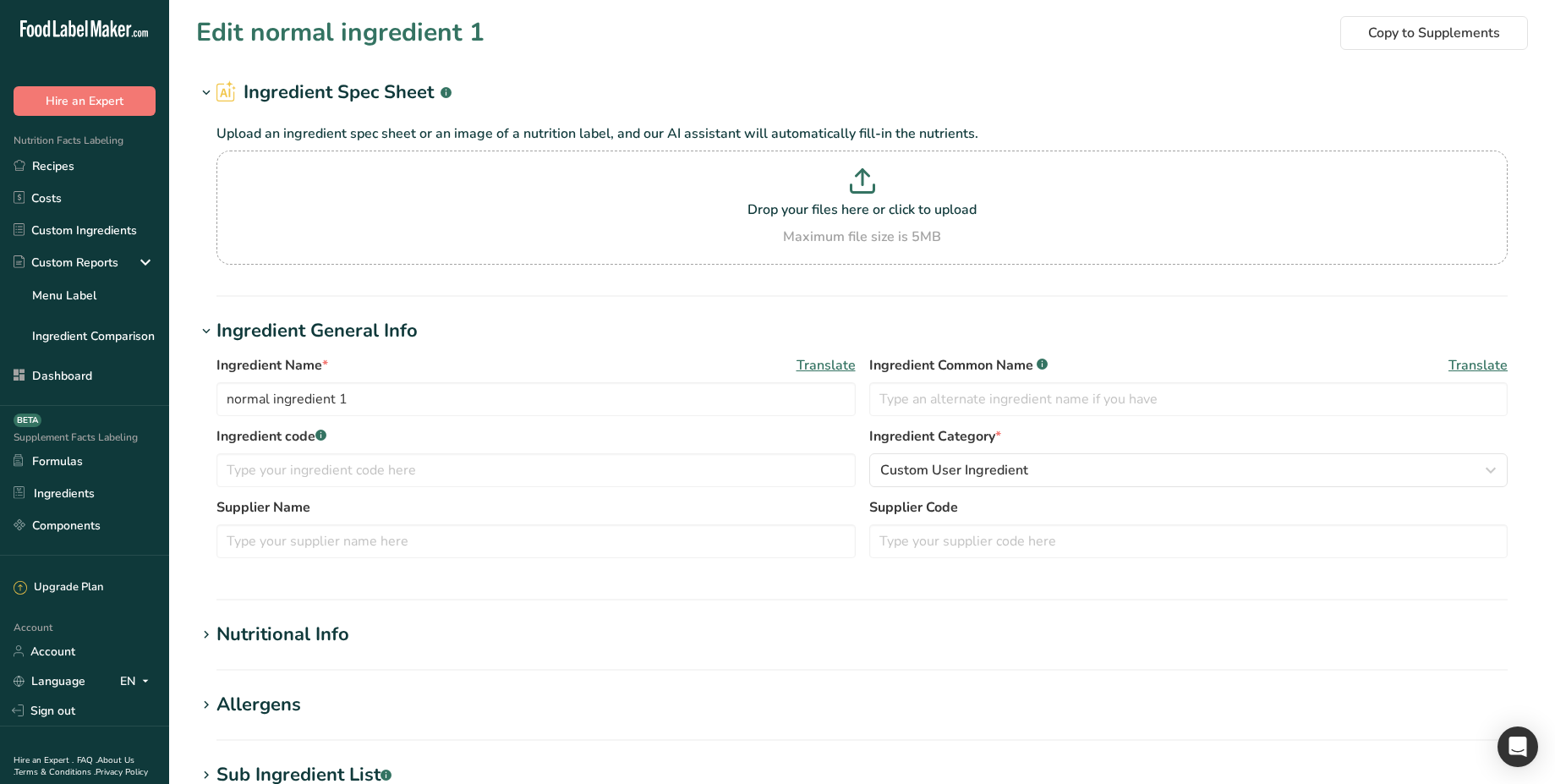
scroll to position [512, 0]
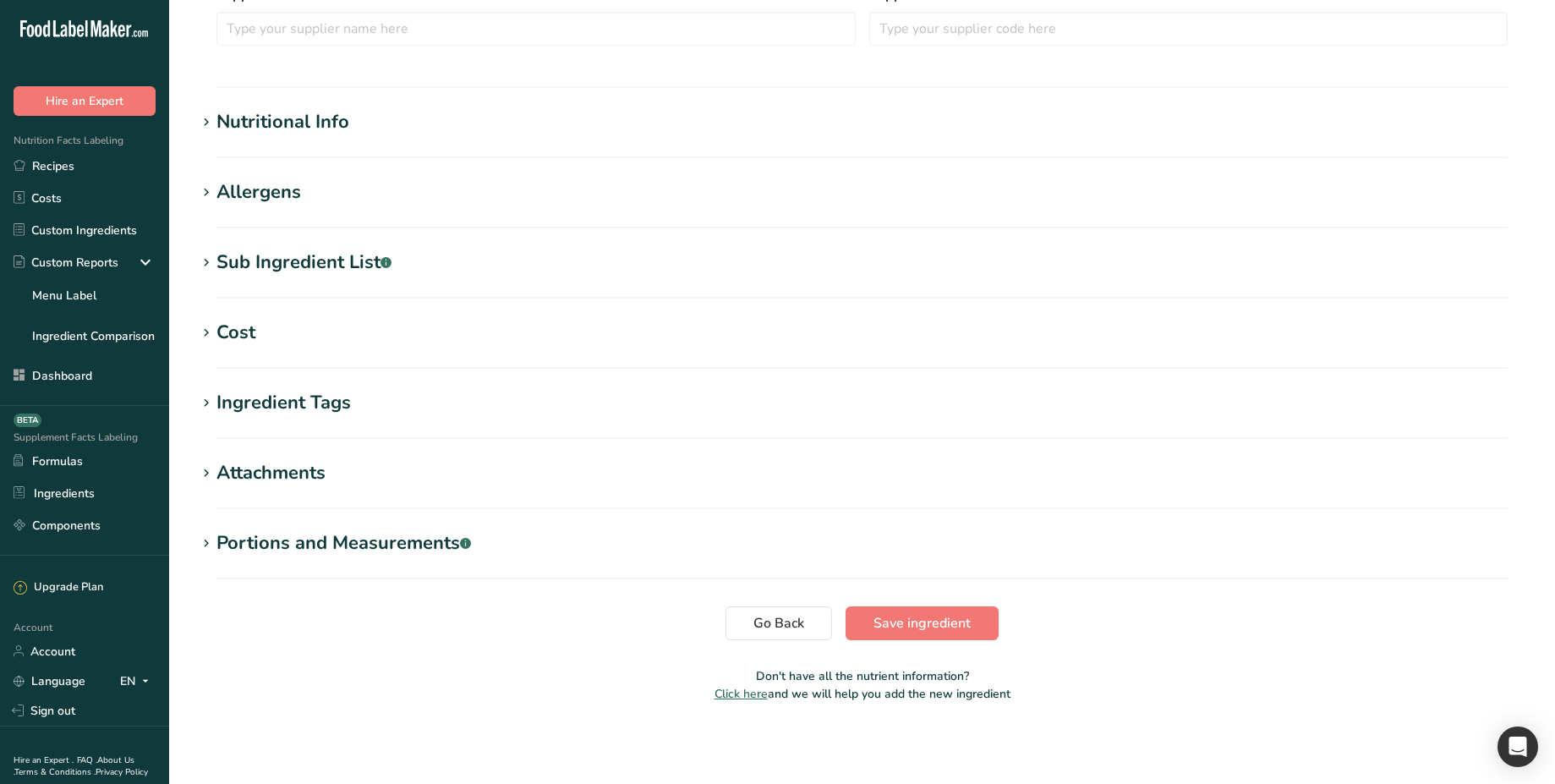
click at [400, 534] on div "Portions and Measurements .a-a{fill:#347362;}.b-a{fill:#fff;}" at bounding box center [343, 543] width 254 height 28
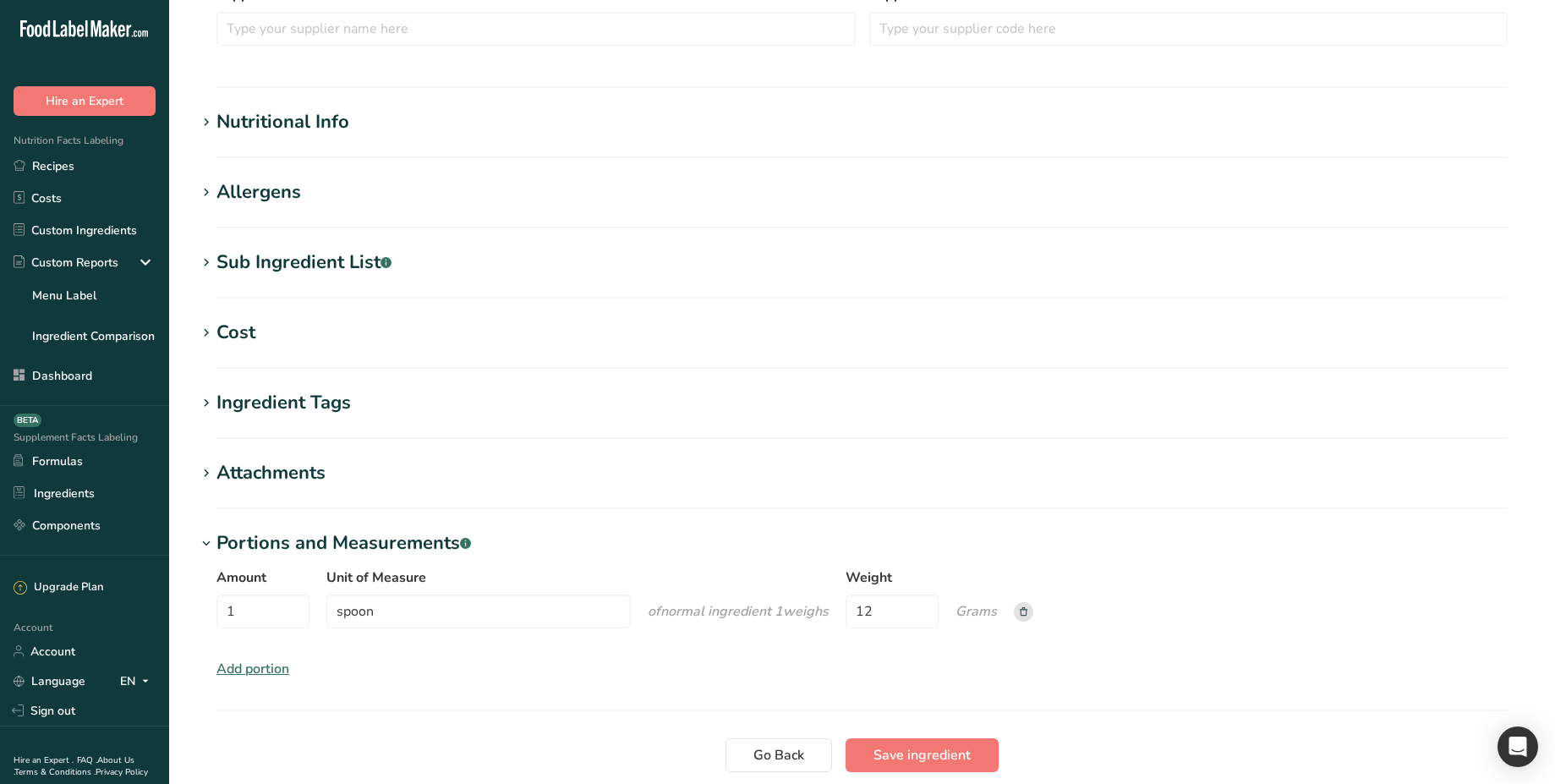
click at [268, 662] on div "Add portion" at bounding box center [253, 668] width 73 height 21
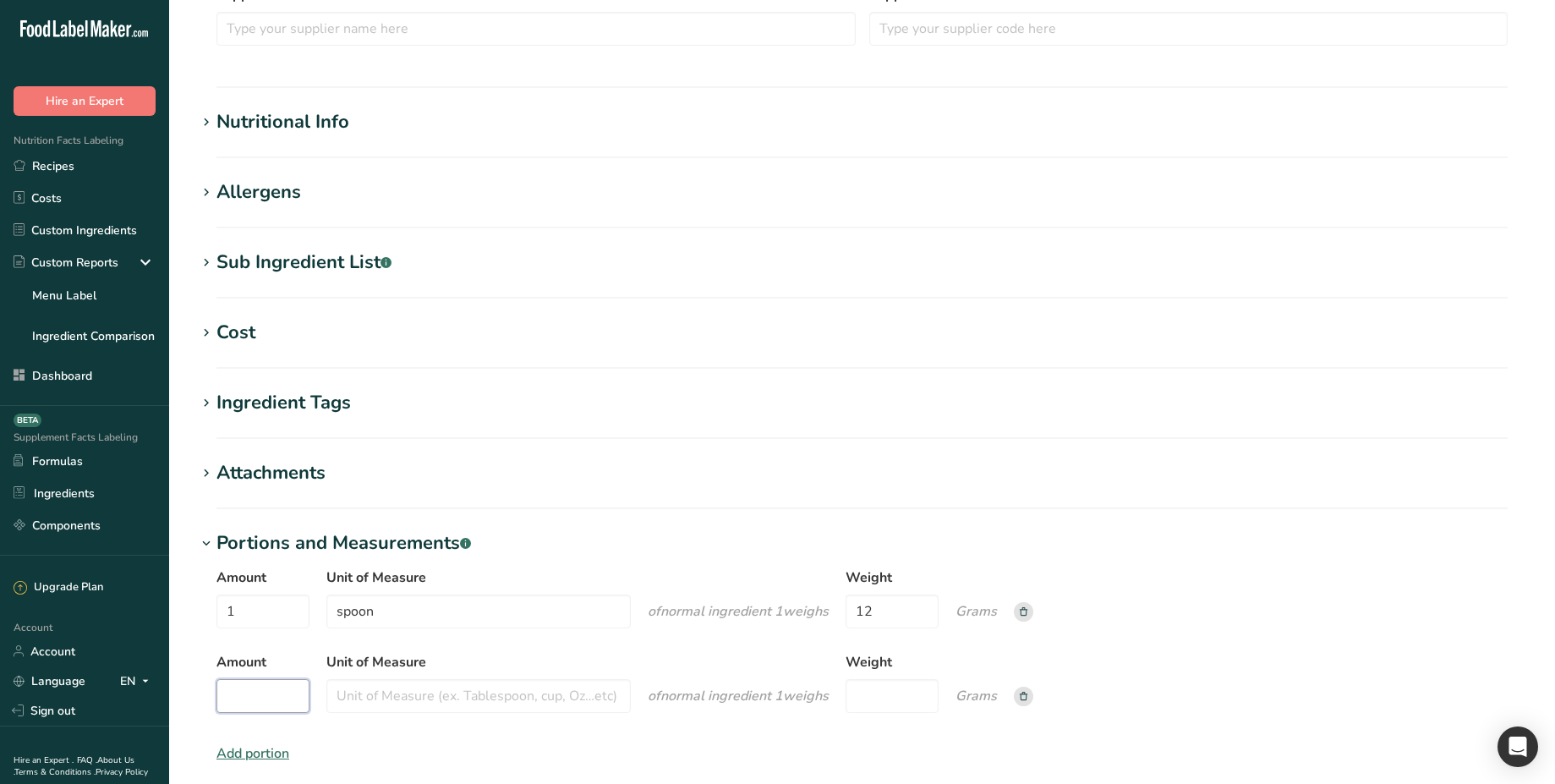
click at [260, 679] on input "Amount" at bounding box center [263, 696] width 93 height 34
type input "1"
click at [371, 699] on input "Unit of Measure" at bounding box center [479, 696] width 305 height 34
type input "s"
click at [906, 710] on input "Weight" at bounding box center [892, 696] width 93 height 34
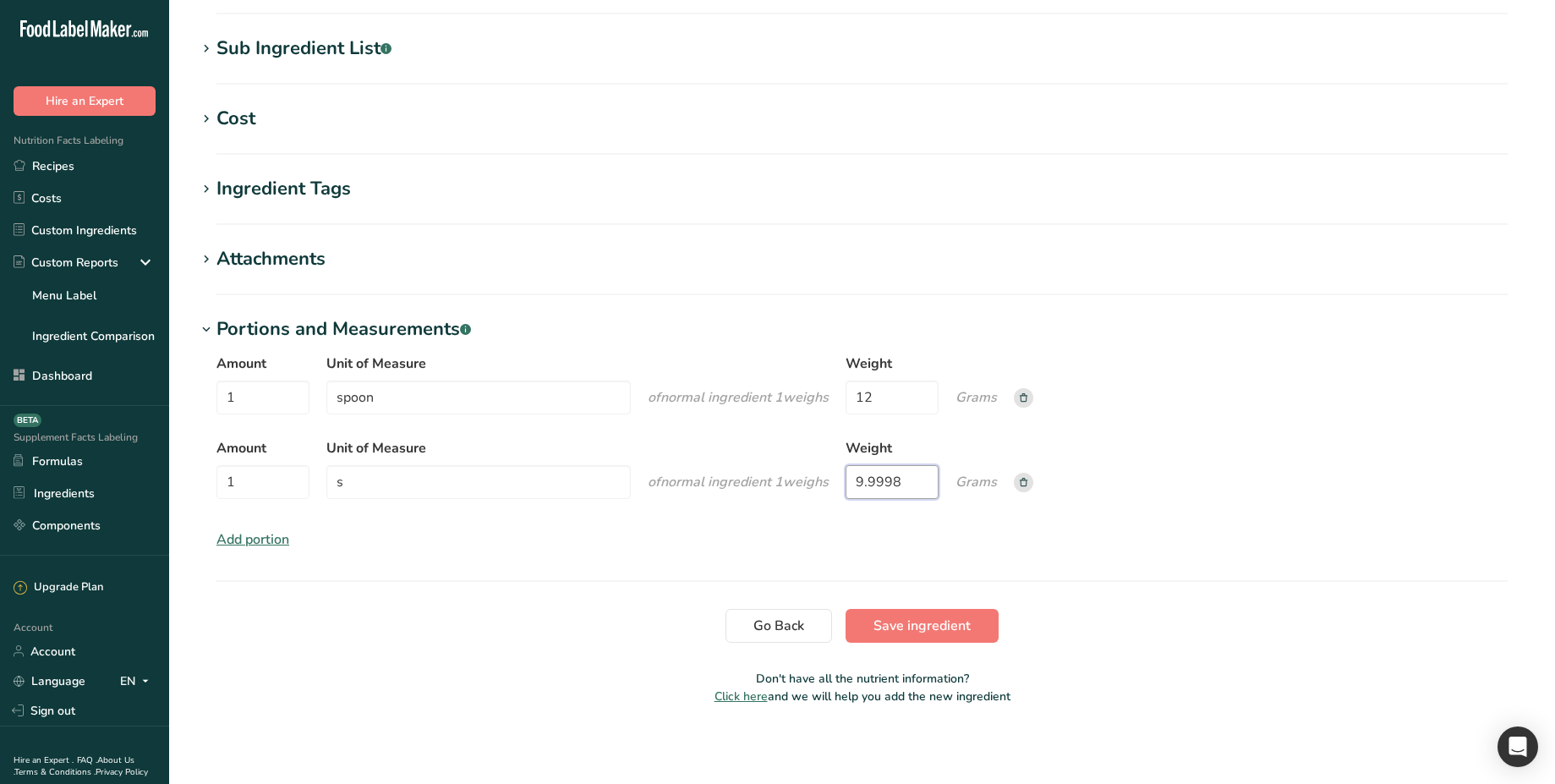
scroll to position [729, 0]
type input "9.9998"
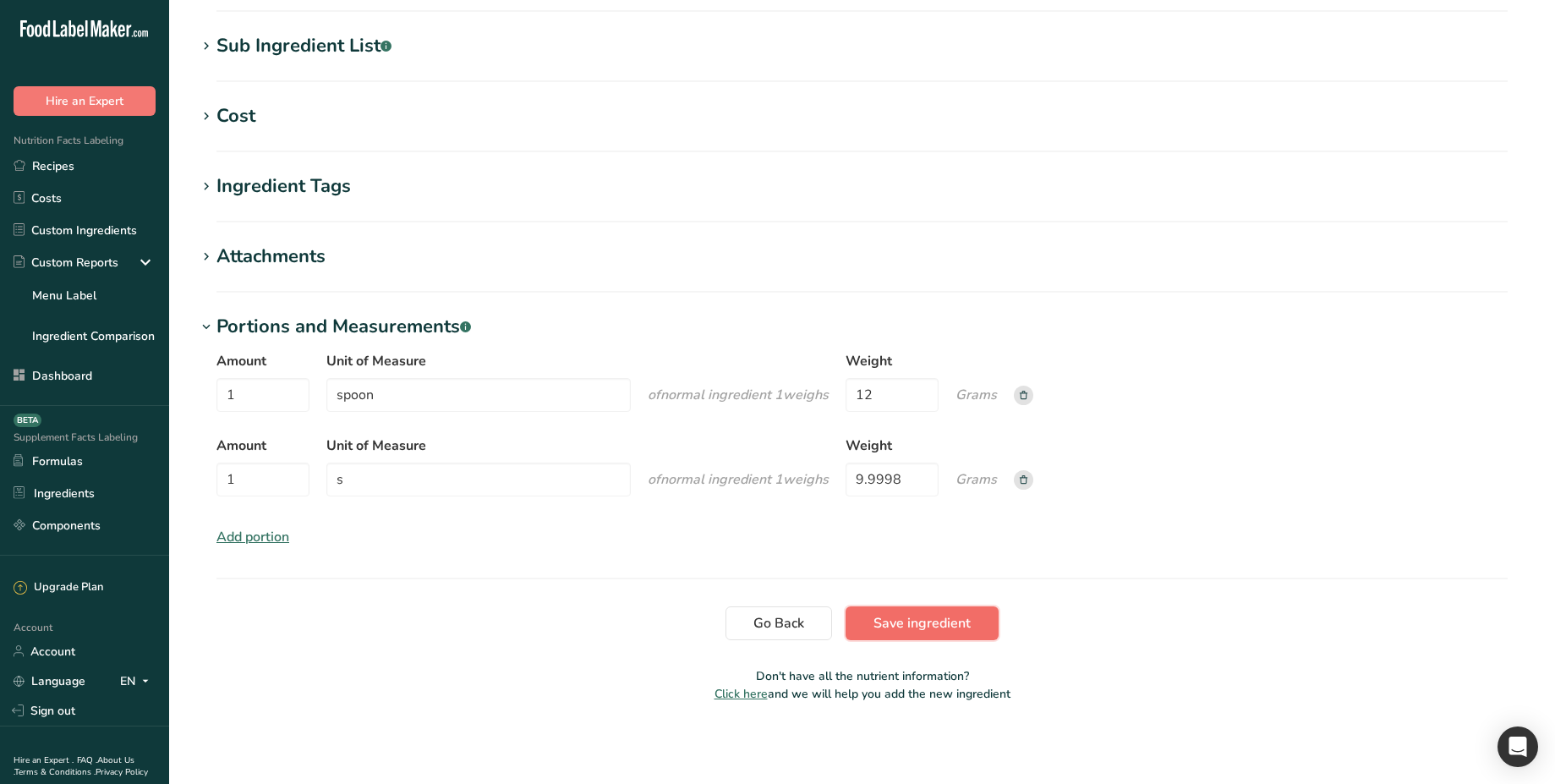
click at [943, 623] on span "Save ingredient" at bounding box center [922, 623] width 97 height 21
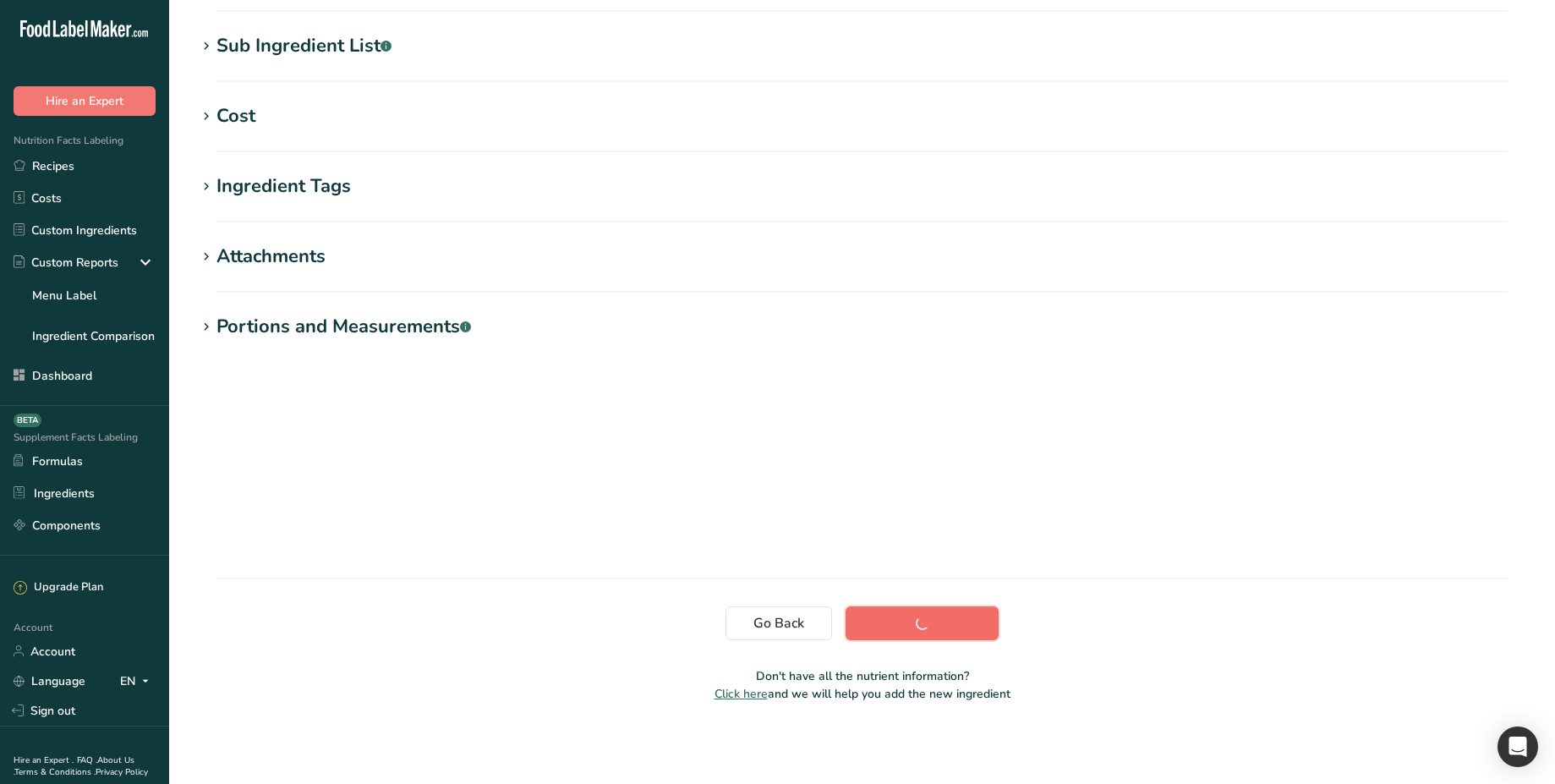
scroll to position [111, 0]
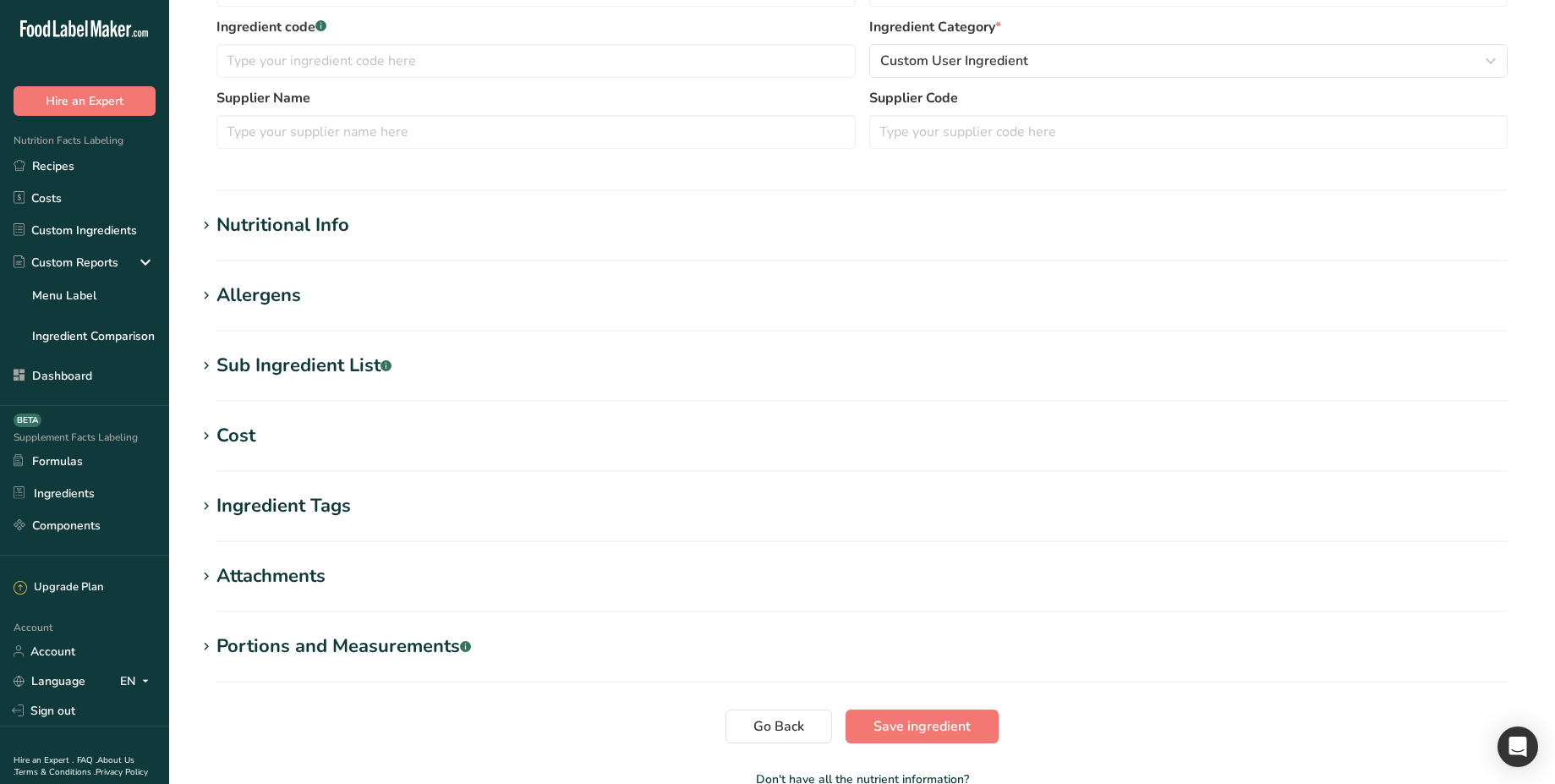
scroll to position [512, 0]
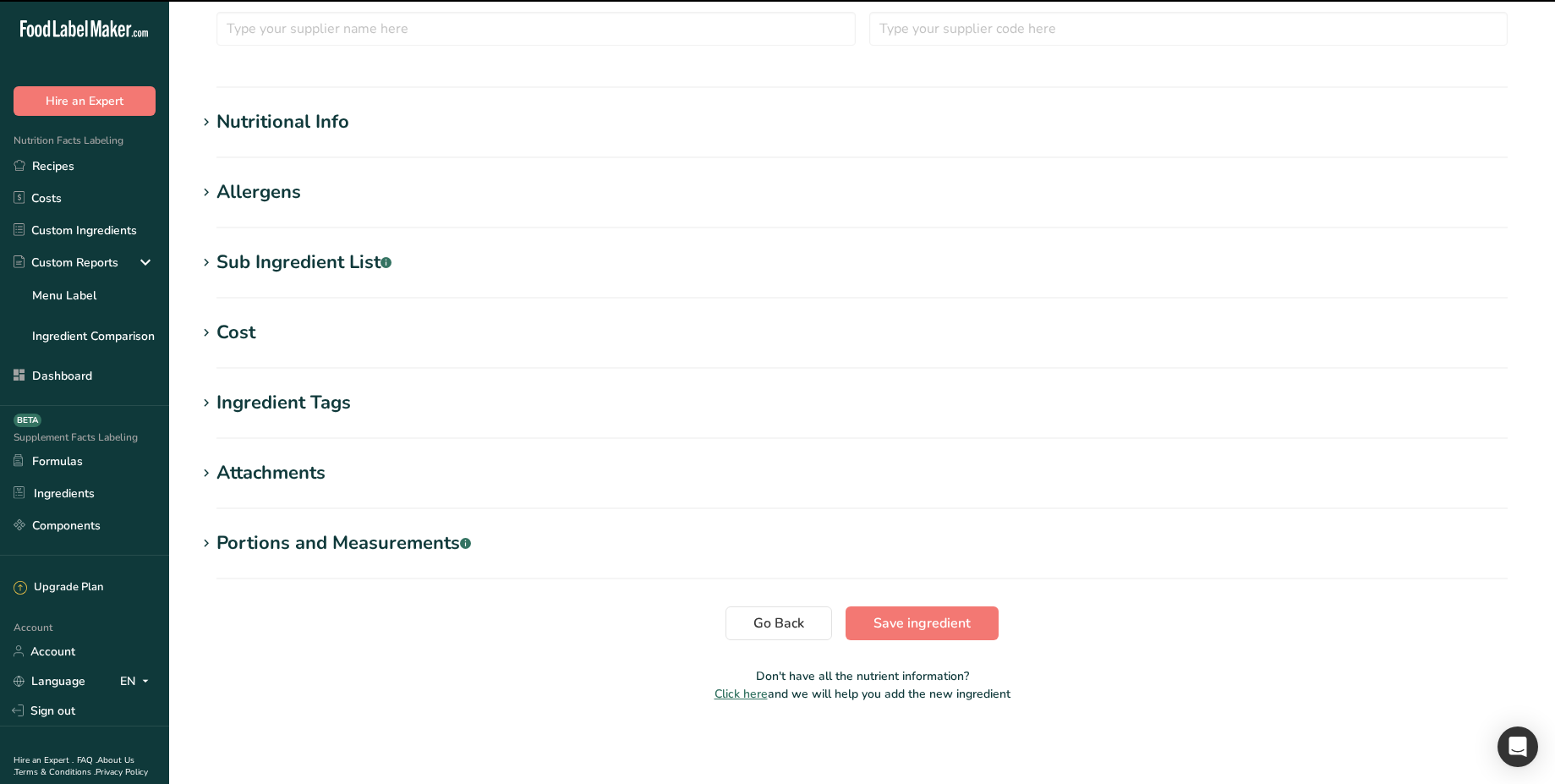
click at [400, 537] on div "Portions and Measurements .a-a{fill:#347362;}.b-a{fill:#fff;}" at bounding box center [343, 543] width 254 height 28
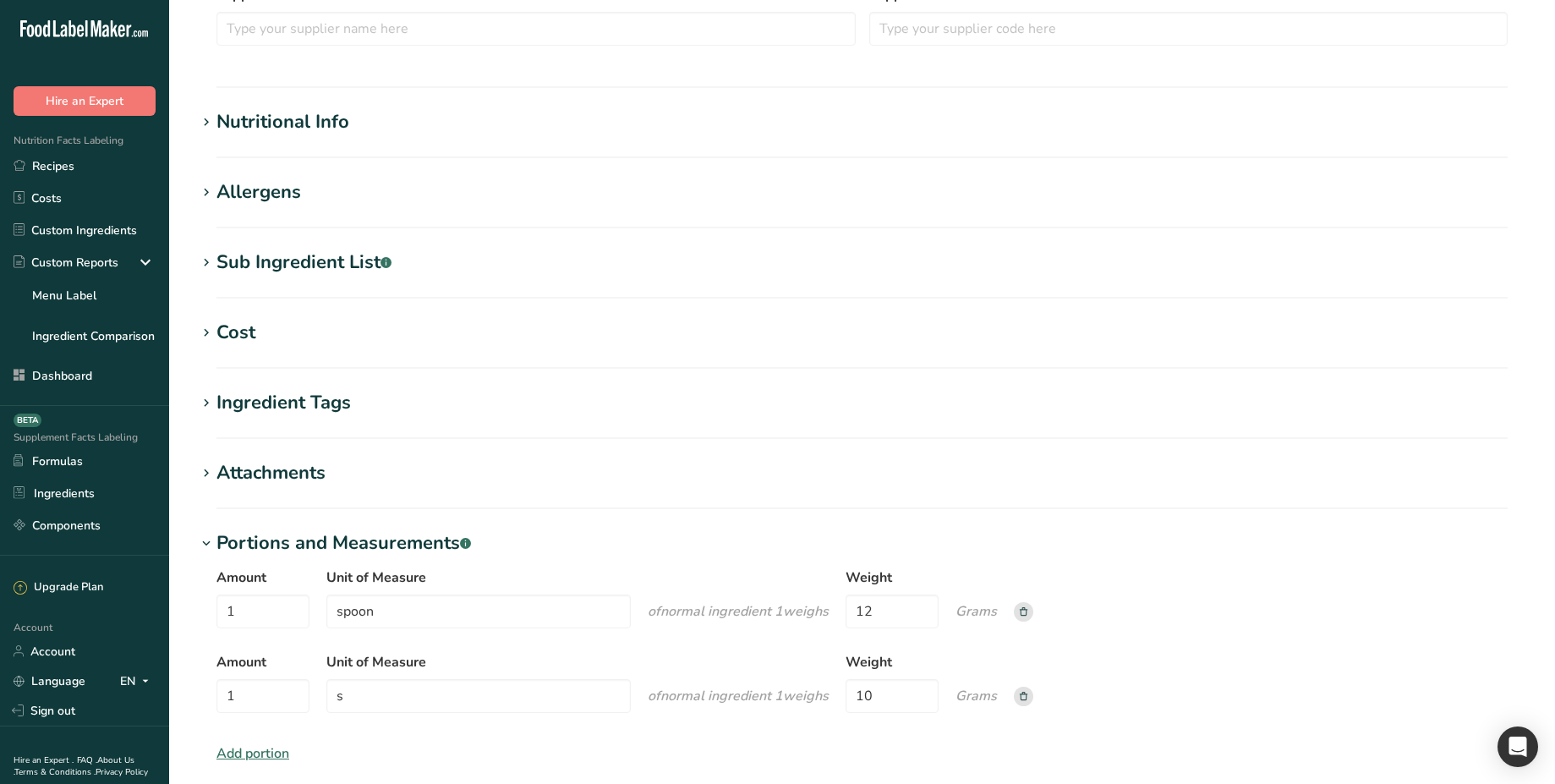
click at [1023, 612] on rect at bounding box center [1024, 612] width 20 height 20
type input "s"
type input "10"
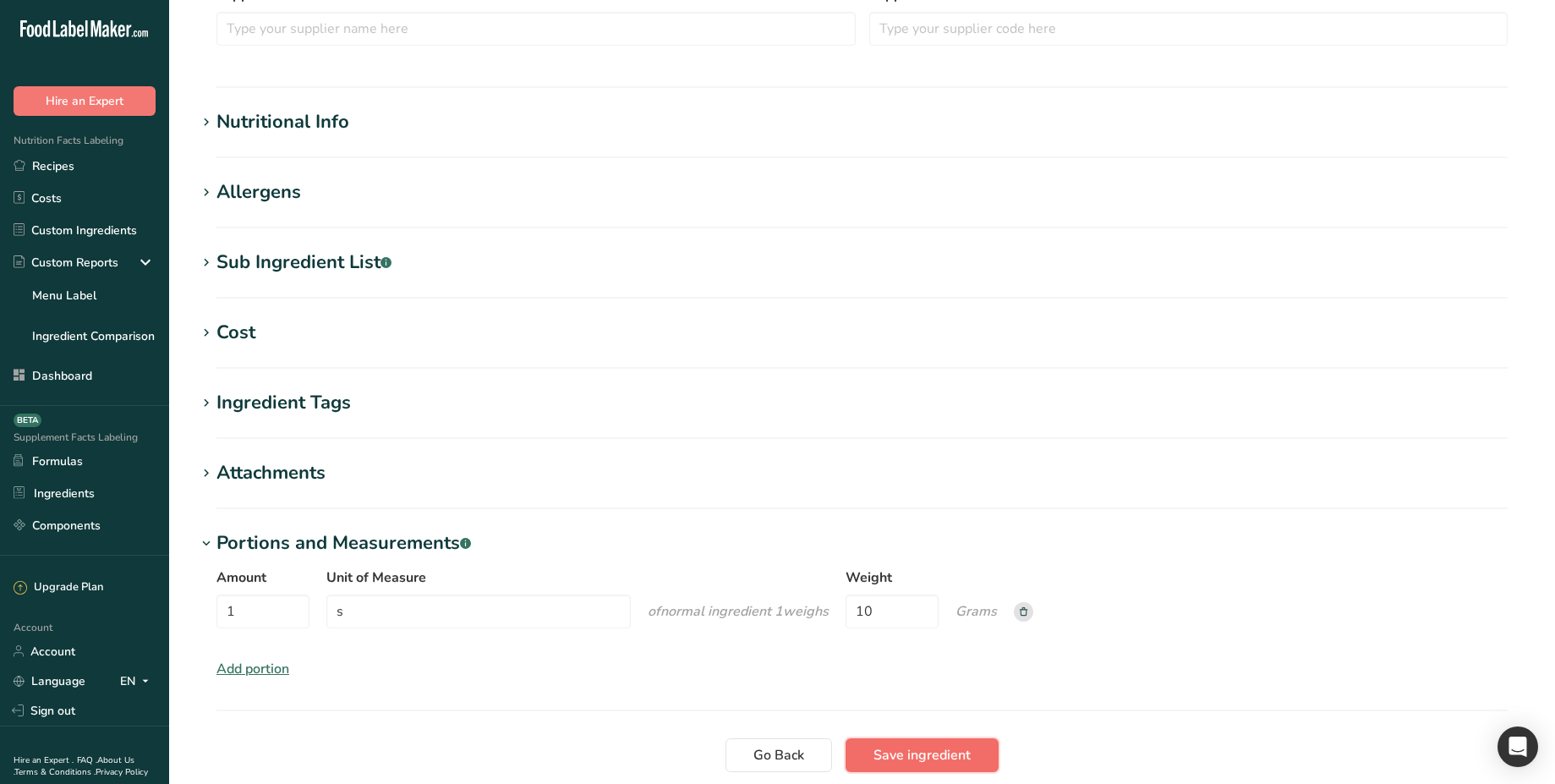
click at [935, 766] on button "Save ingredient" at bounding box center [922, 754] width 153 height 34
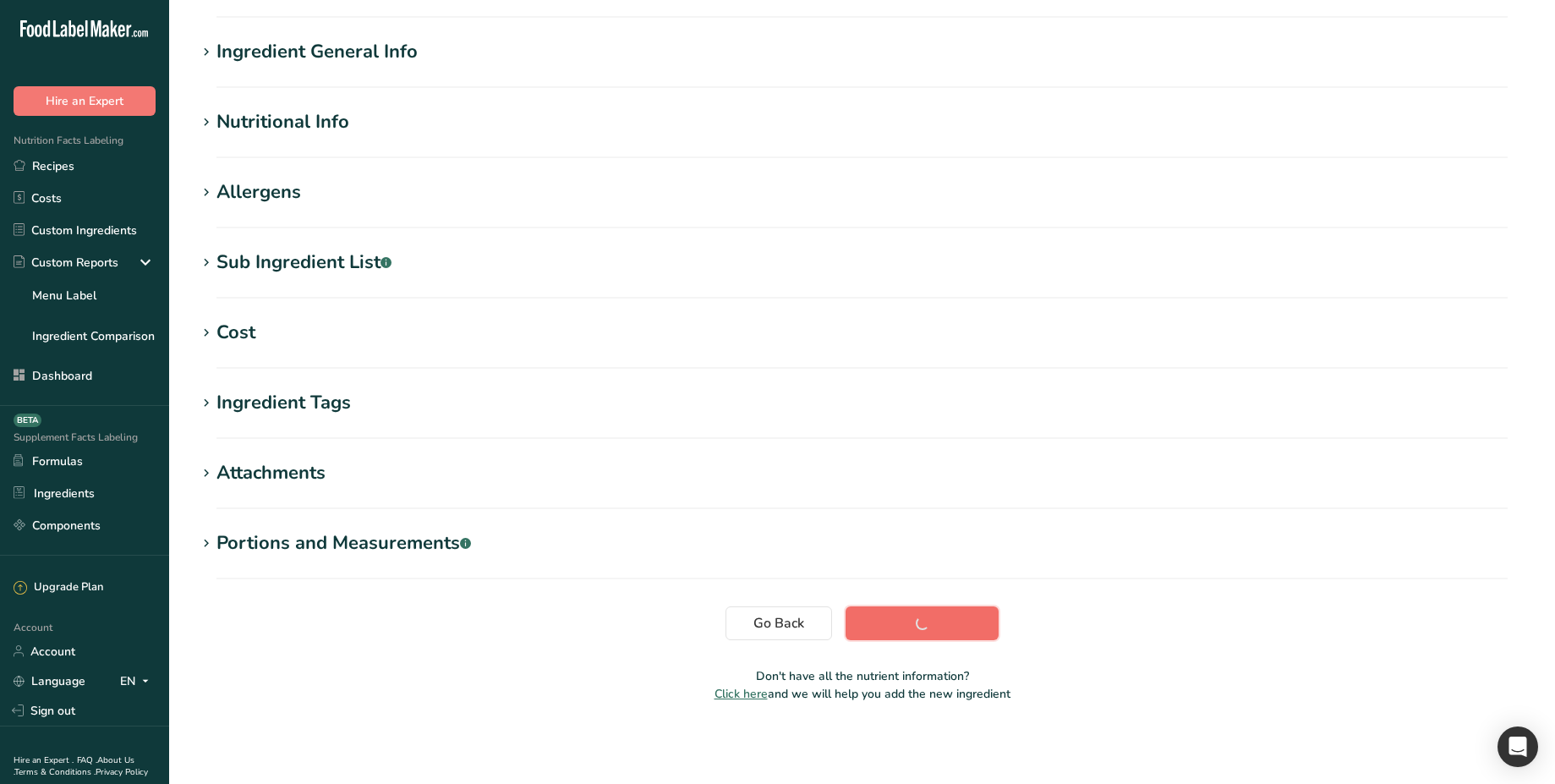
scroll to position [111, 0]
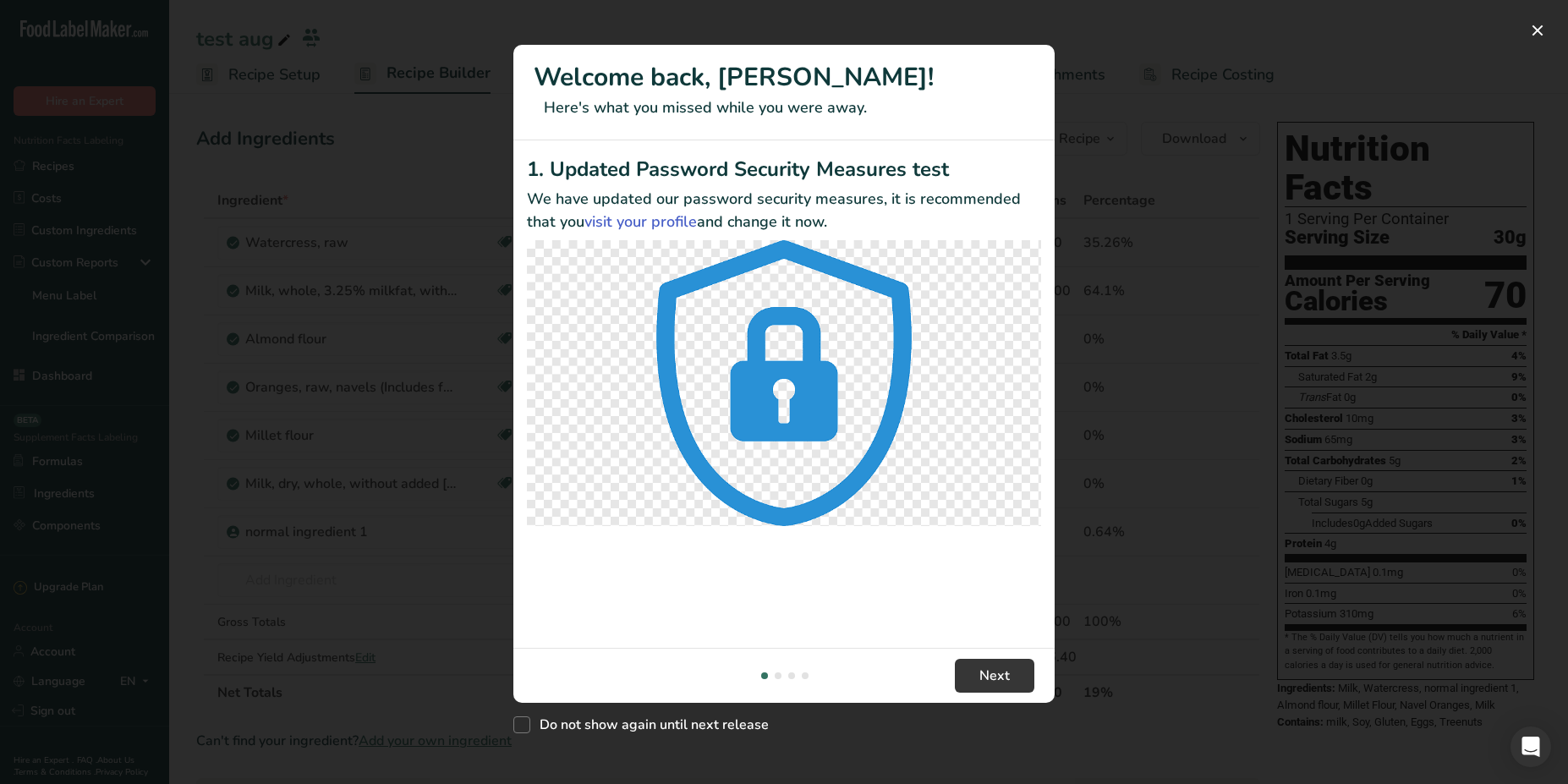
click at [588, 30] on div "New Features" at bounding box center [784, 392] width 1568 height 784
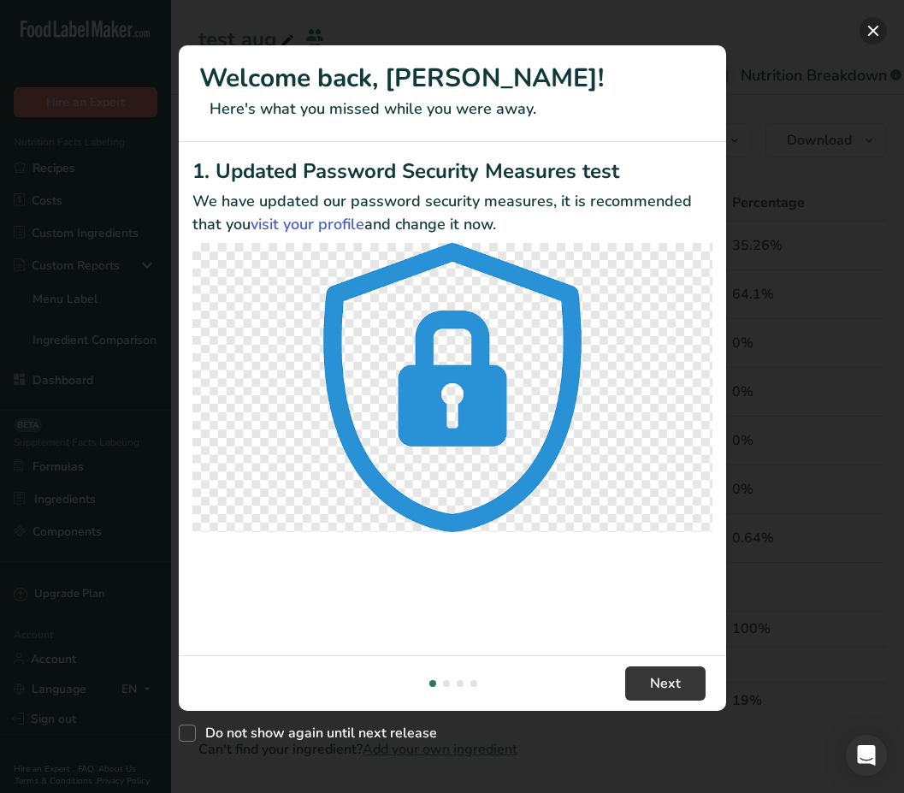
click at [878, 26] on button "New Features" at bounding box center [872, 30] width 27 height 27
click at [724, 25] on div "New Features" at bounding box center [452, 396] width 904 height 793
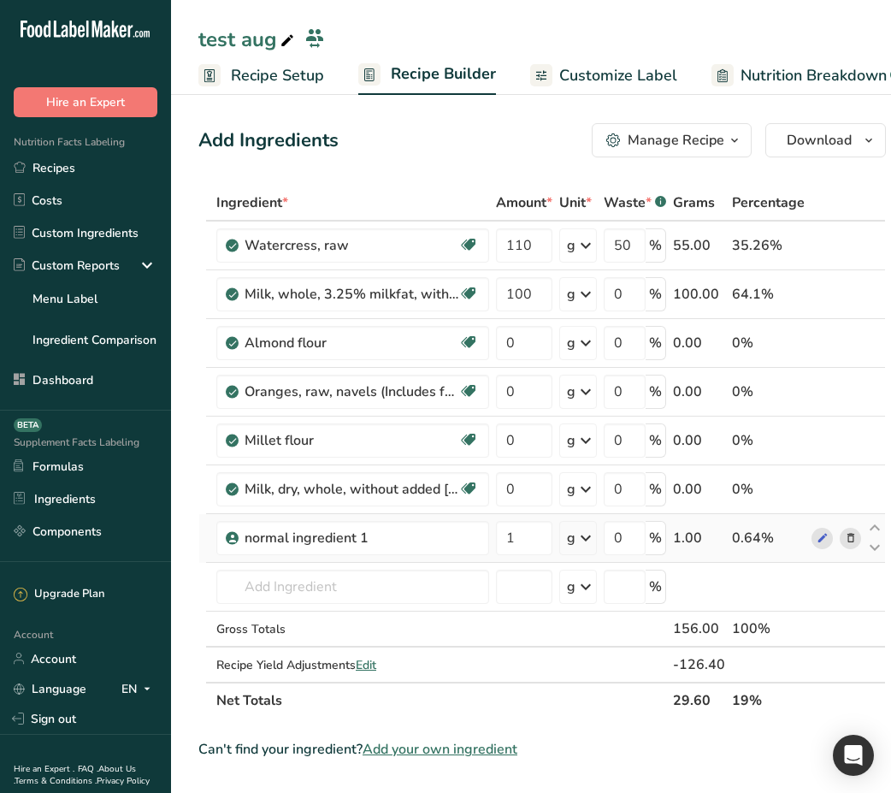
click at [575, 539] on div "g" at bounding box center [571, 538] width 9 height 21
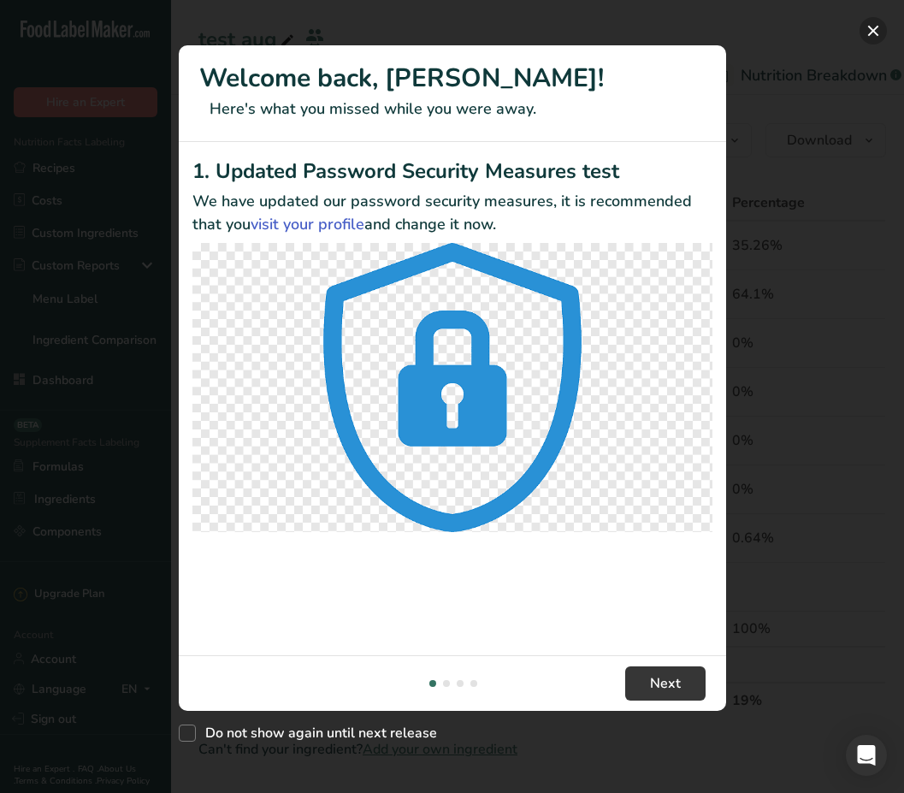
click at [878, 21] on button "New Features" at bounding box center [872, 30] width 27 height 27
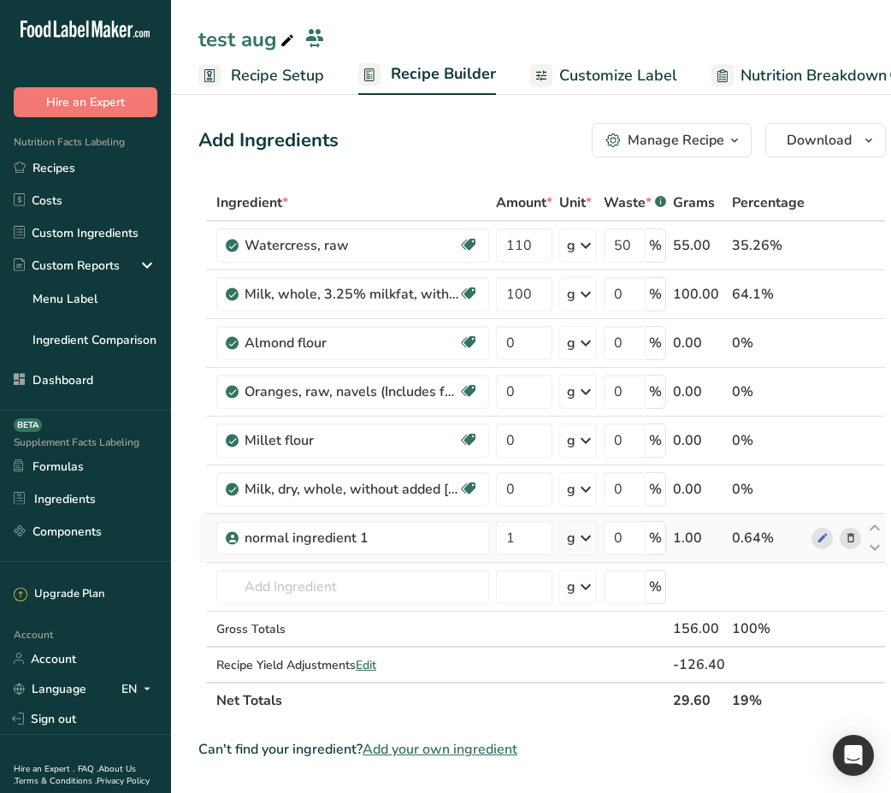
click at [584, 529] on icon at bounding box center [585, 537] width 21 height 31
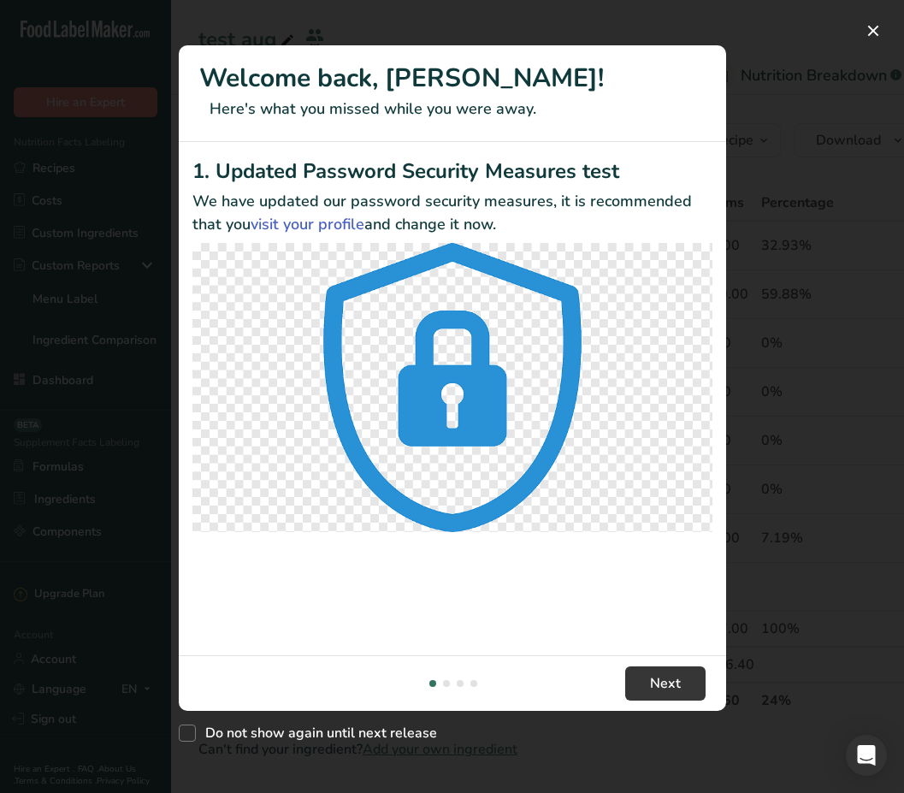
click at [762, 33] on div "New Features" at bounding box center [452, 396] width 904 height 793
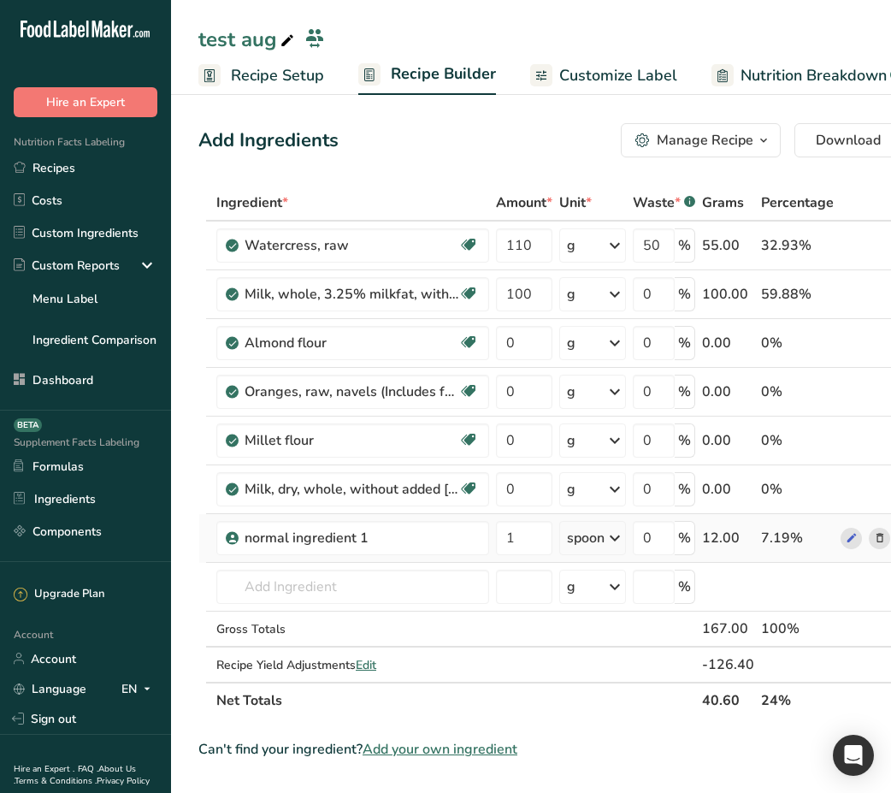
click at [585, 545] on div "spoon" at bounding box center [586, 538] width 38 height 21
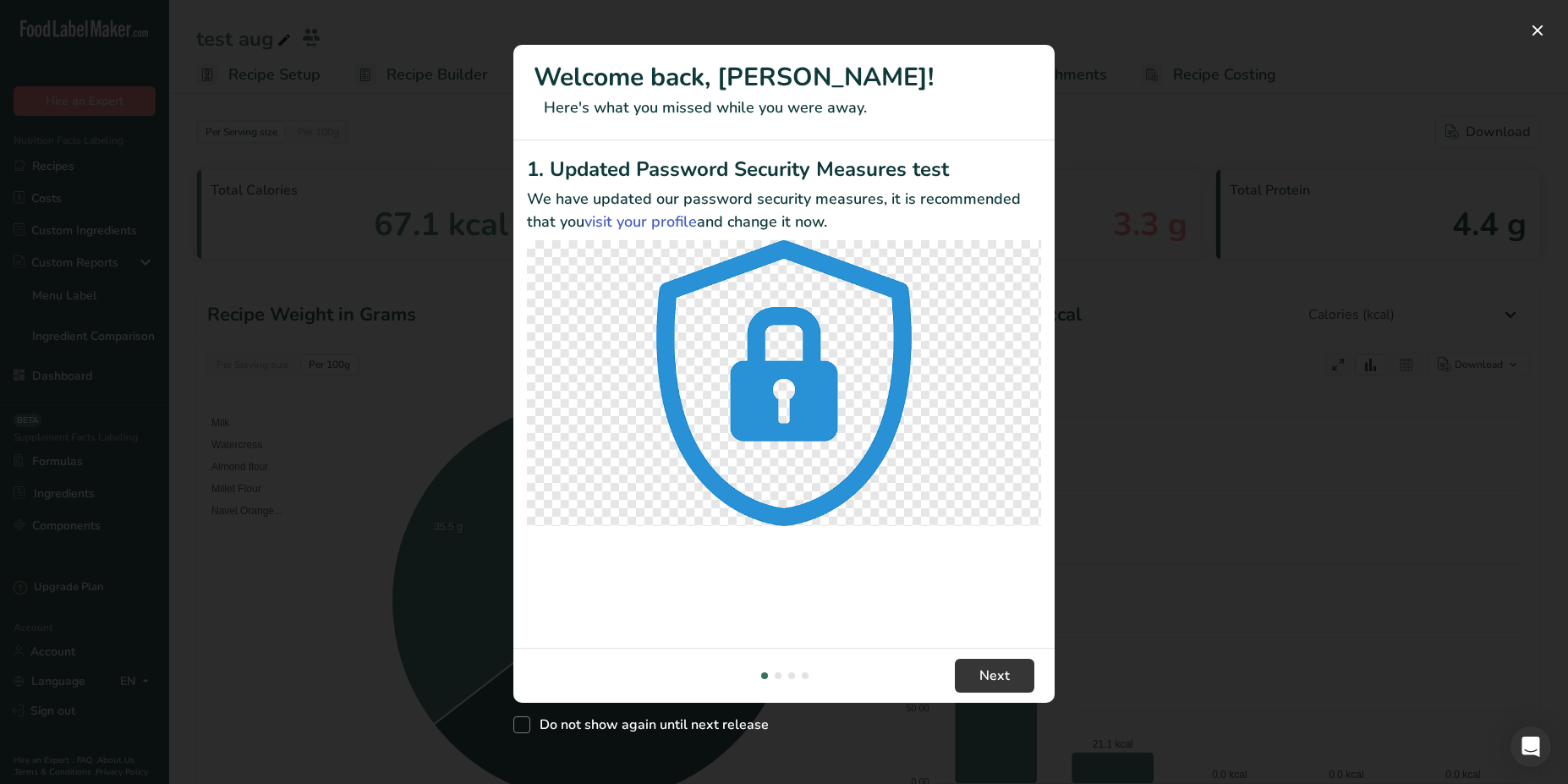
select select "Calories"
